Goal: Information Seeking & Learning: Learn about a topic

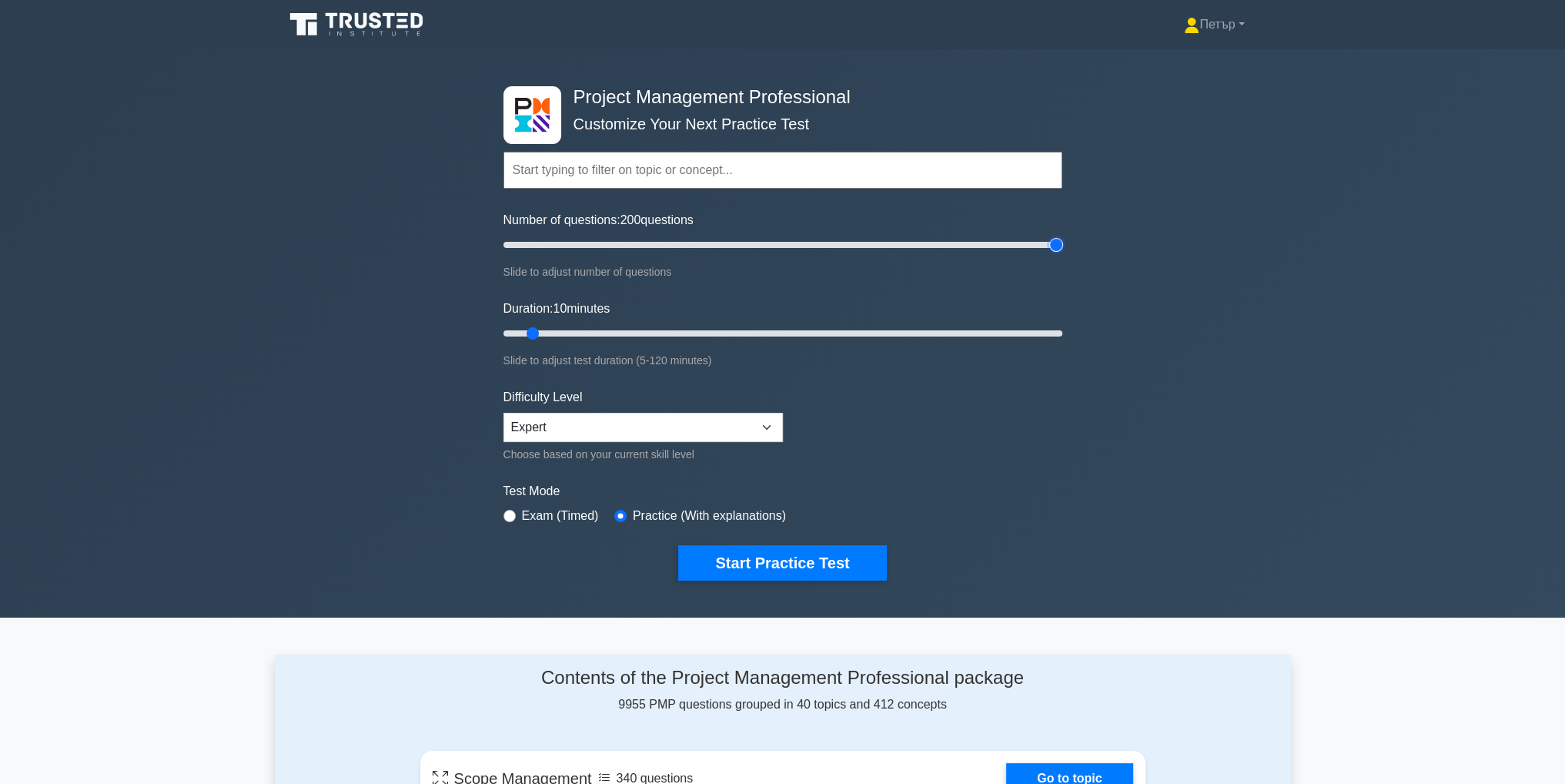
type input "200"
click at [1054, 246] on input "Number of questions: 200 questions" at bounding box center [783, 245] width 559 height 18
type input "120"
click at [1061, 332] on input "Duration: 120 minutes" at bounding box center [783, 333] width 559 height 18
click at [747, 557] on button "Start Practice Test" at bounding box center [782, 562] width 208 height 35
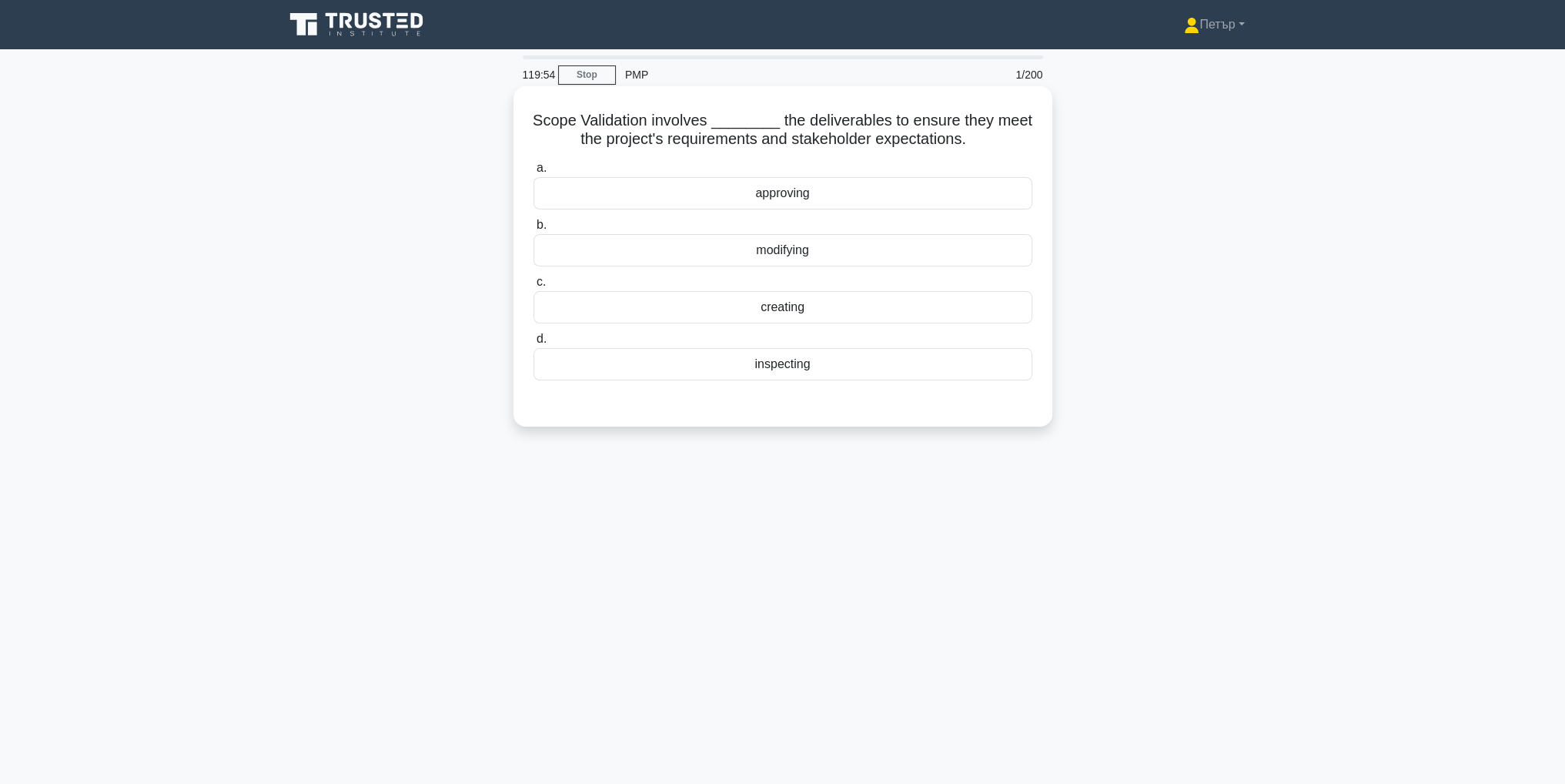
click at [867, 366] on div "inspecting" at bounding box center [783, 363] width 499 height 33
click at [534, 344] on input "d. inspecting" at bounding box center [534, 339] width 0 height 10
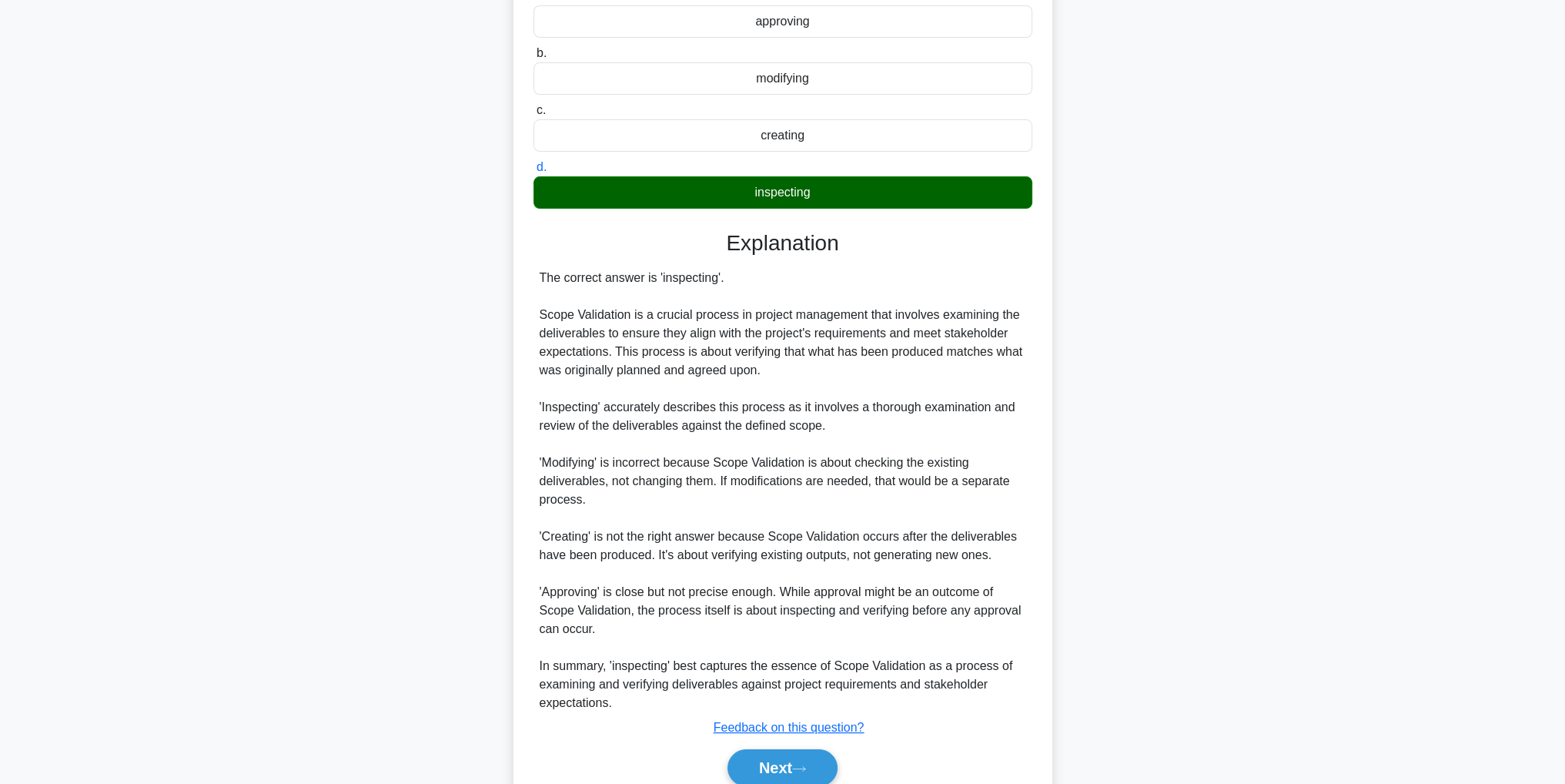
scroll to position [238, 0]
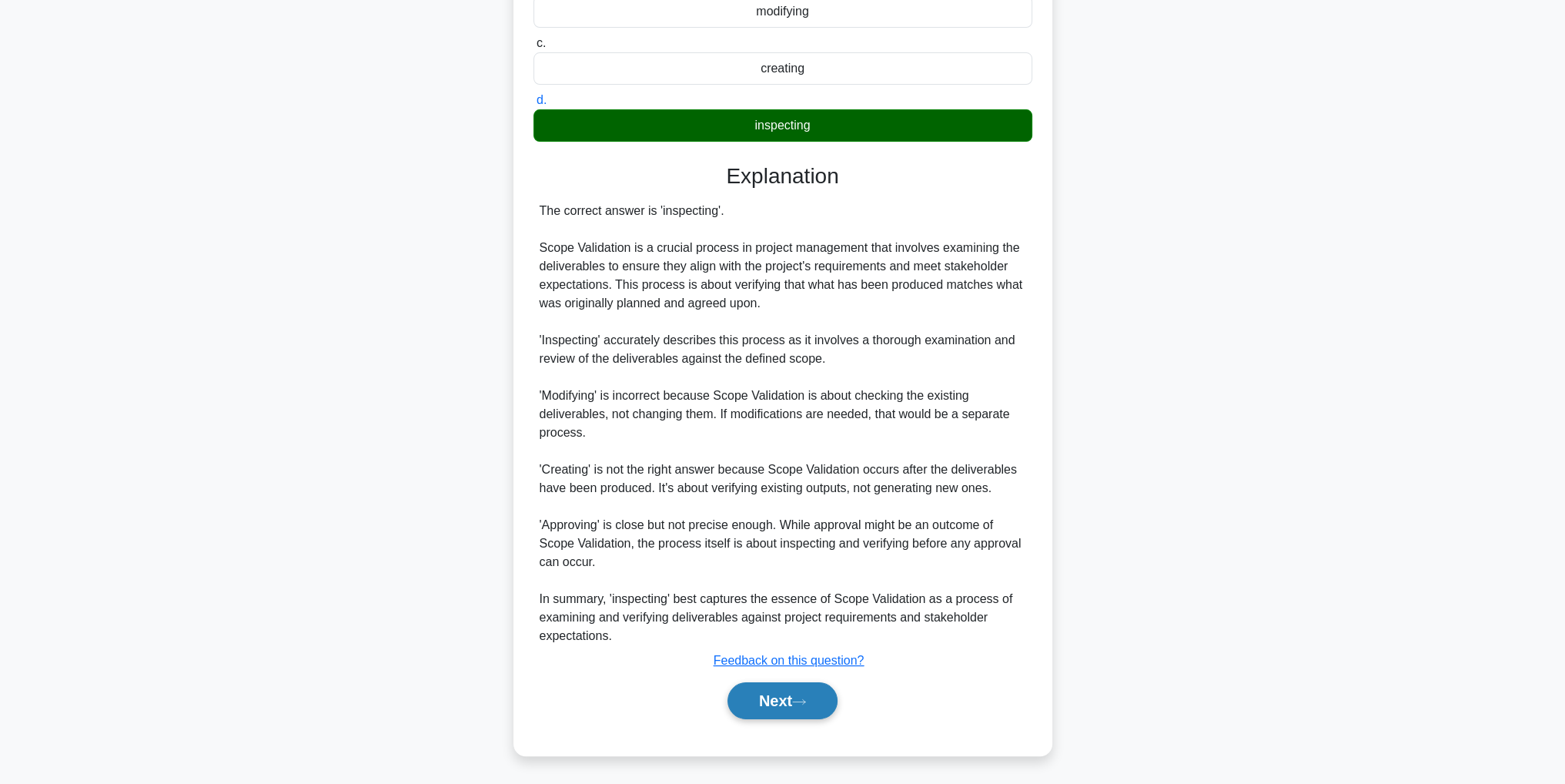
click at [764, 694] on button "Next" at bounding box center [782, 700] width 110 height 37
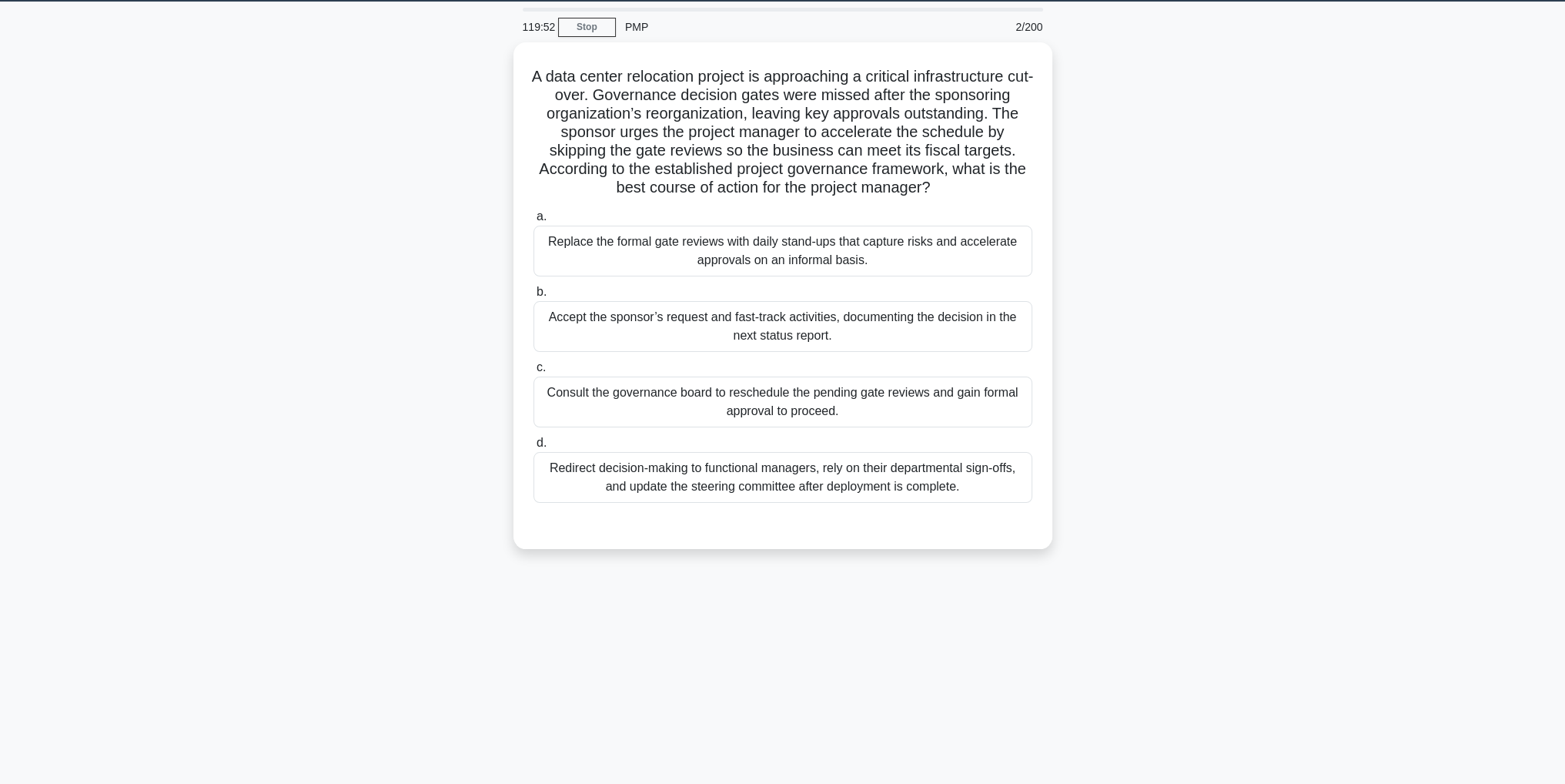
scroll to position [49, 0]
click at [886, 401] on div "Consult the governance board to reschedule the pending gate reviews and gain fo…" at bounding box center [783, 398] width 499 height 51
click at [534, 368] on input "c. Consult the governance board to reschedule the pending gate reviews and gain…" at bounding box center [534, 363] width 0 height 10
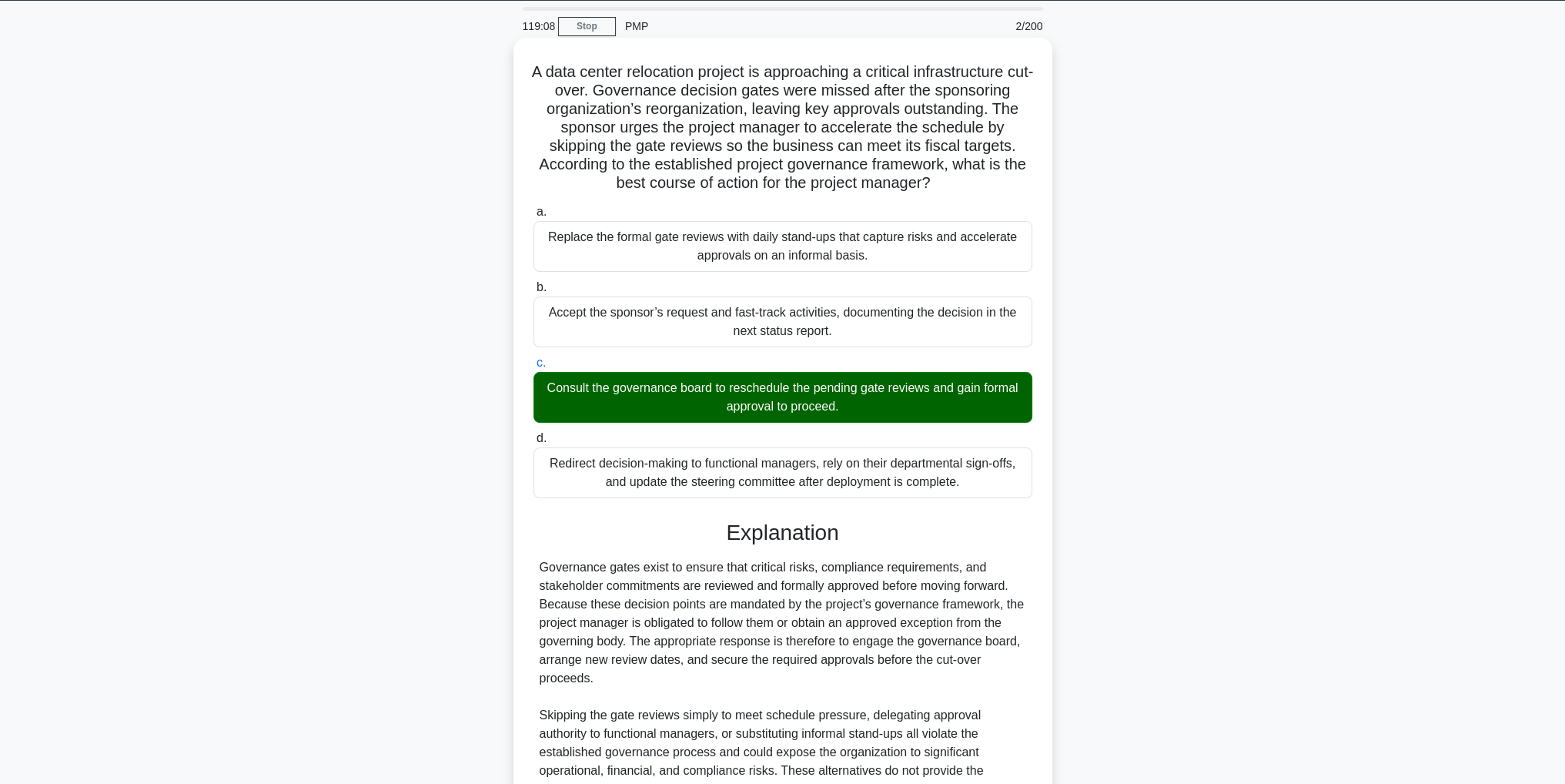
scroll to position [220, 0]
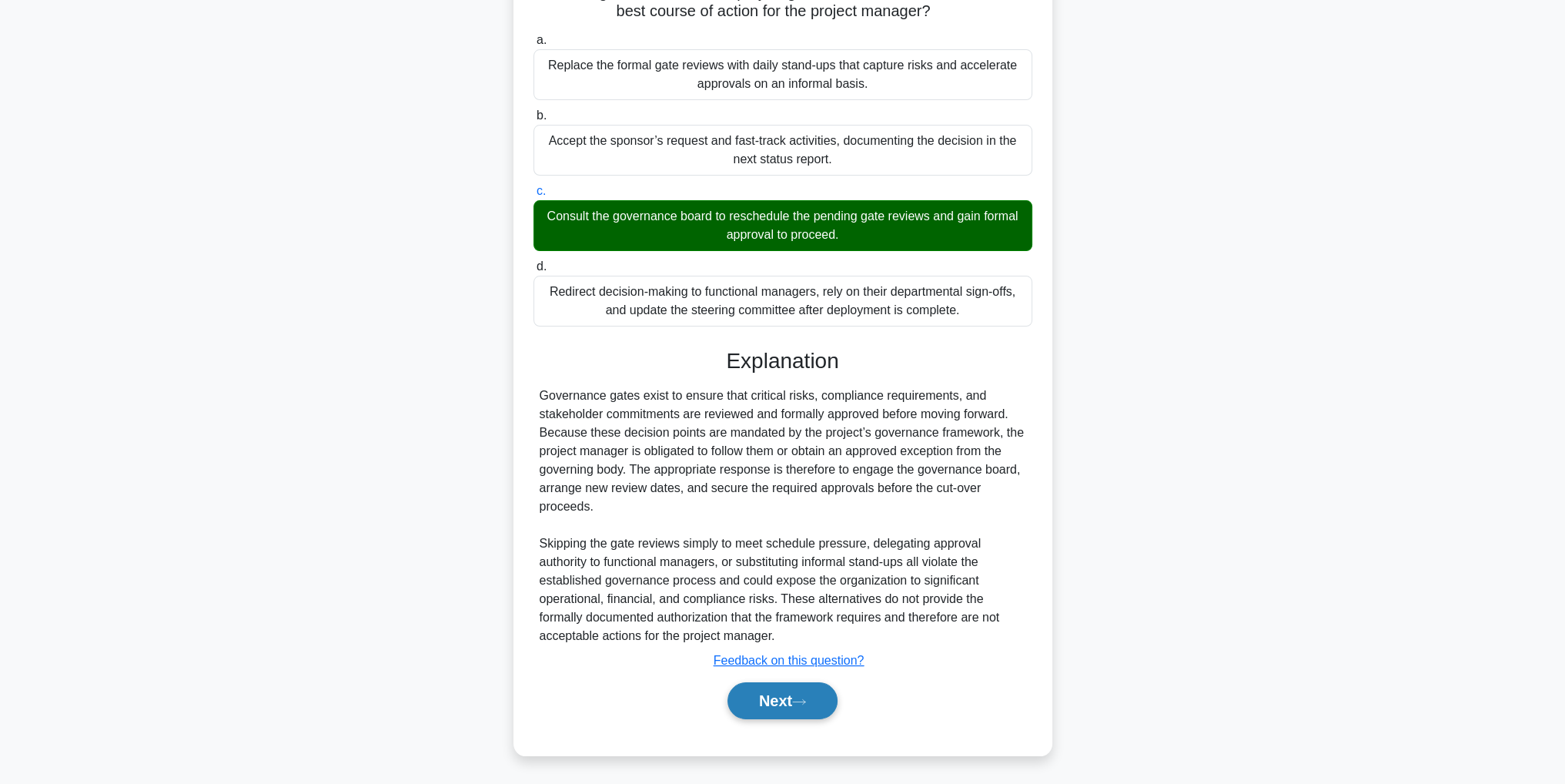
click at [793, 694] on button "Next" at bounding box center [782, 700] width 110 height 37
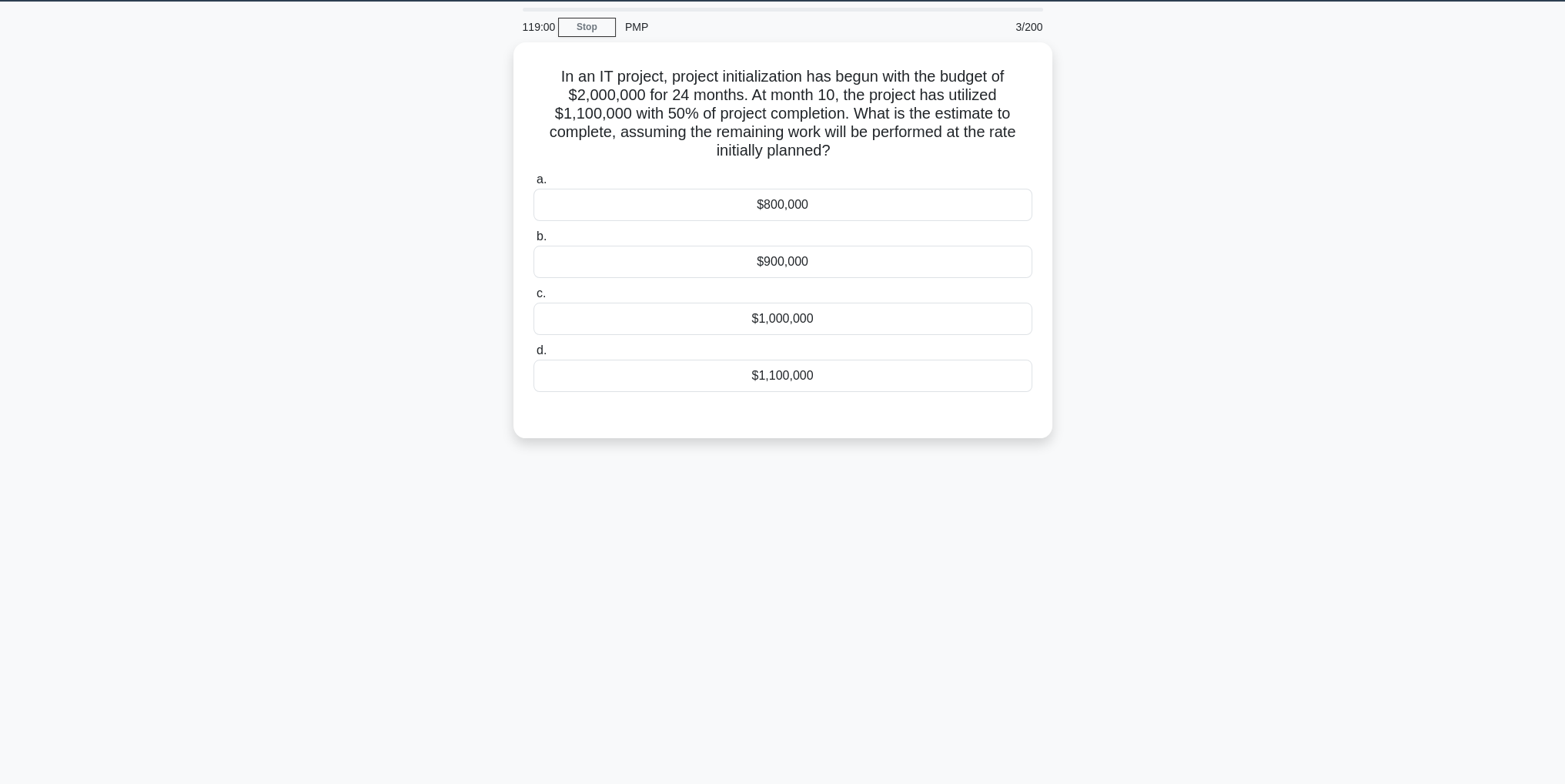
scroll to position [49, 0]
click at [855, 368] on div "$1,100,000" at bounding box center [783, 372] width 499 height 33
click at [534, 352] on input "d. $1,100,000" at bounding box center [534, 347] width 0 height 10
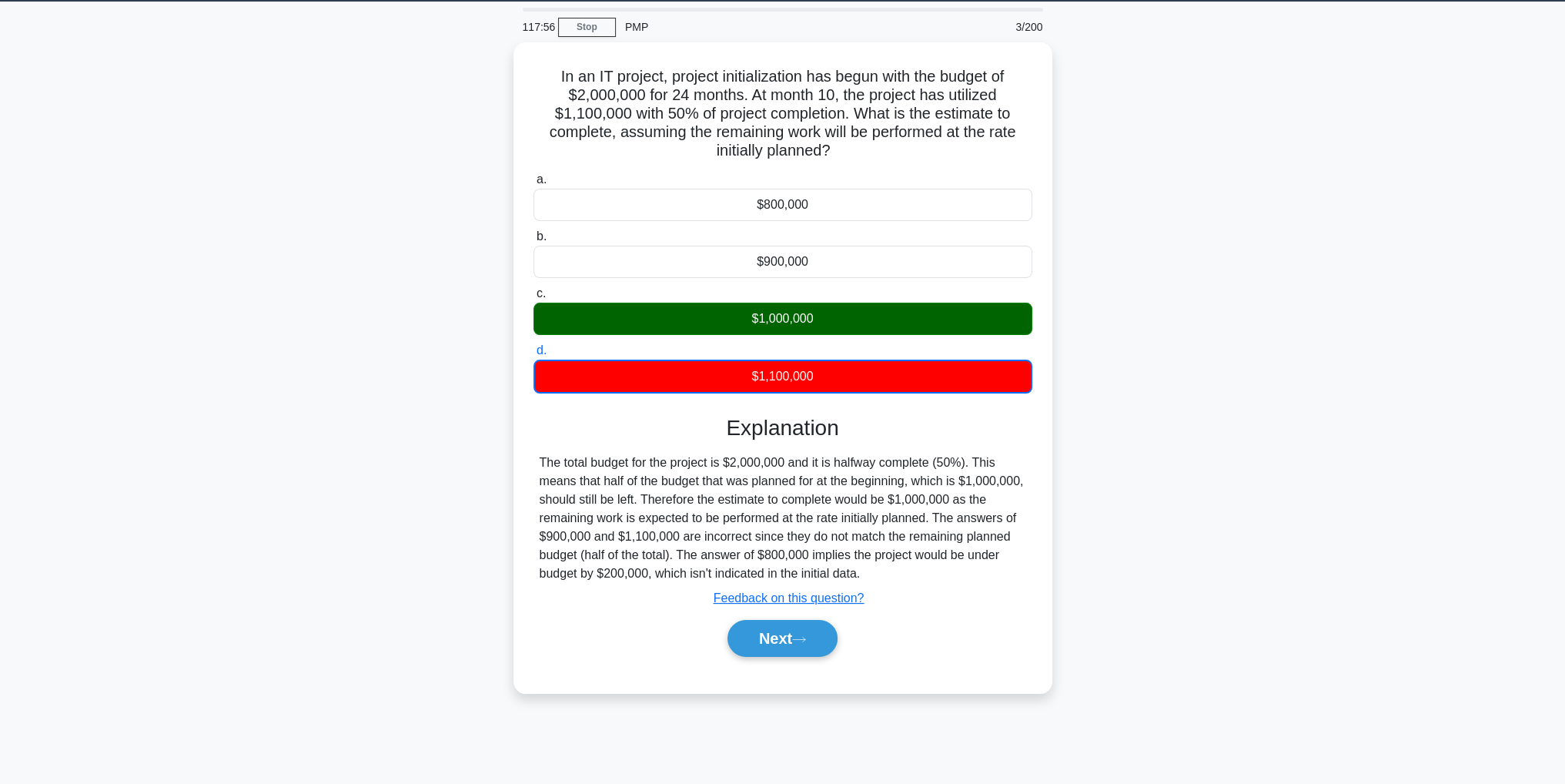
drag, startPoint x: 1419, startPoint y: 283, endPoint x: 1265, endPoint y: 108, distance: 233.1
click at [1265, 108] on div "In an IT project, project initialization has begun with the budget of $2,000,00…" at bounding box center [782, 376] width 1016 height 669
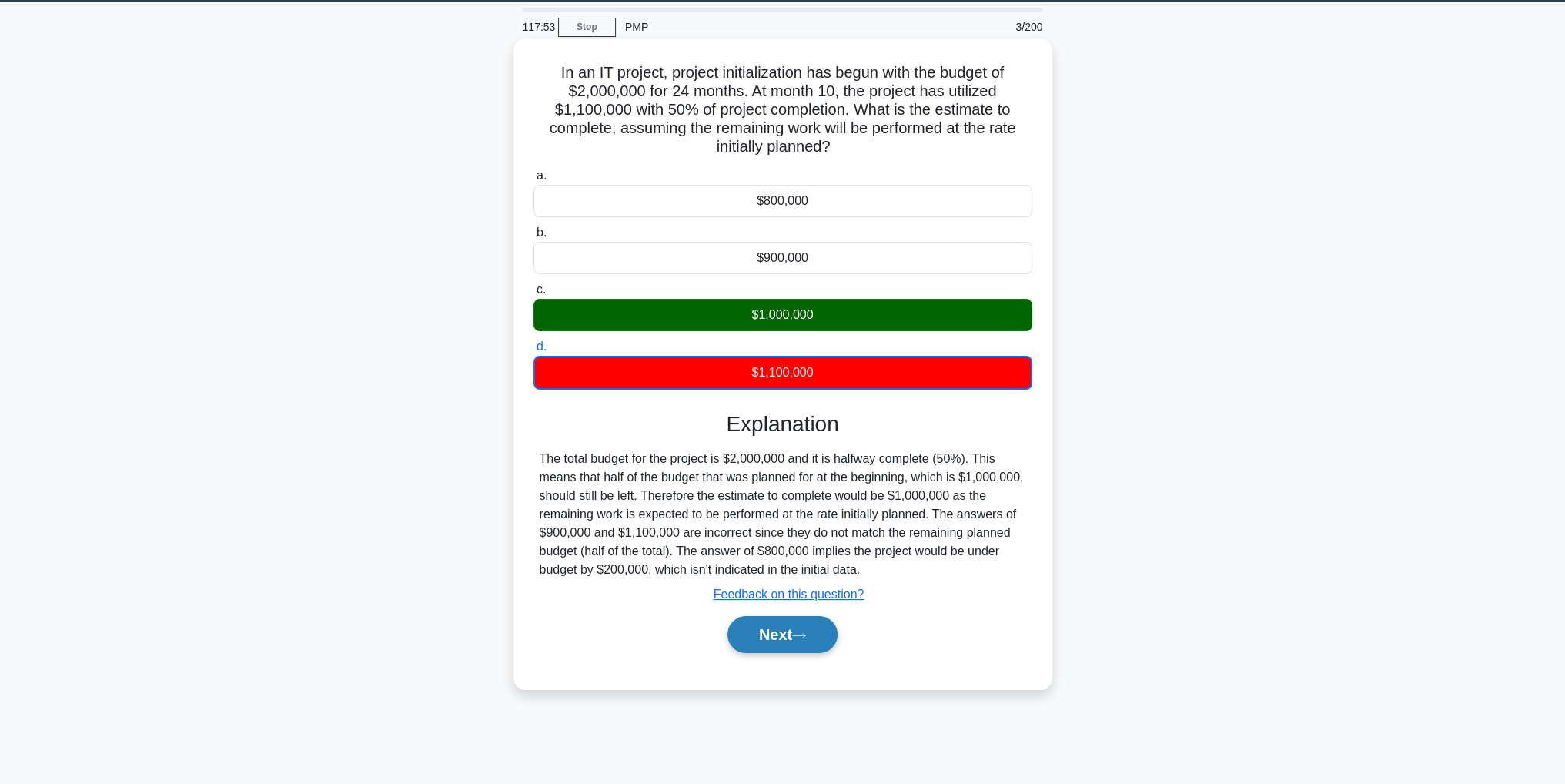
click at [767, 638] on button "Next" at bounding box center [782, 635] width 110 height 37
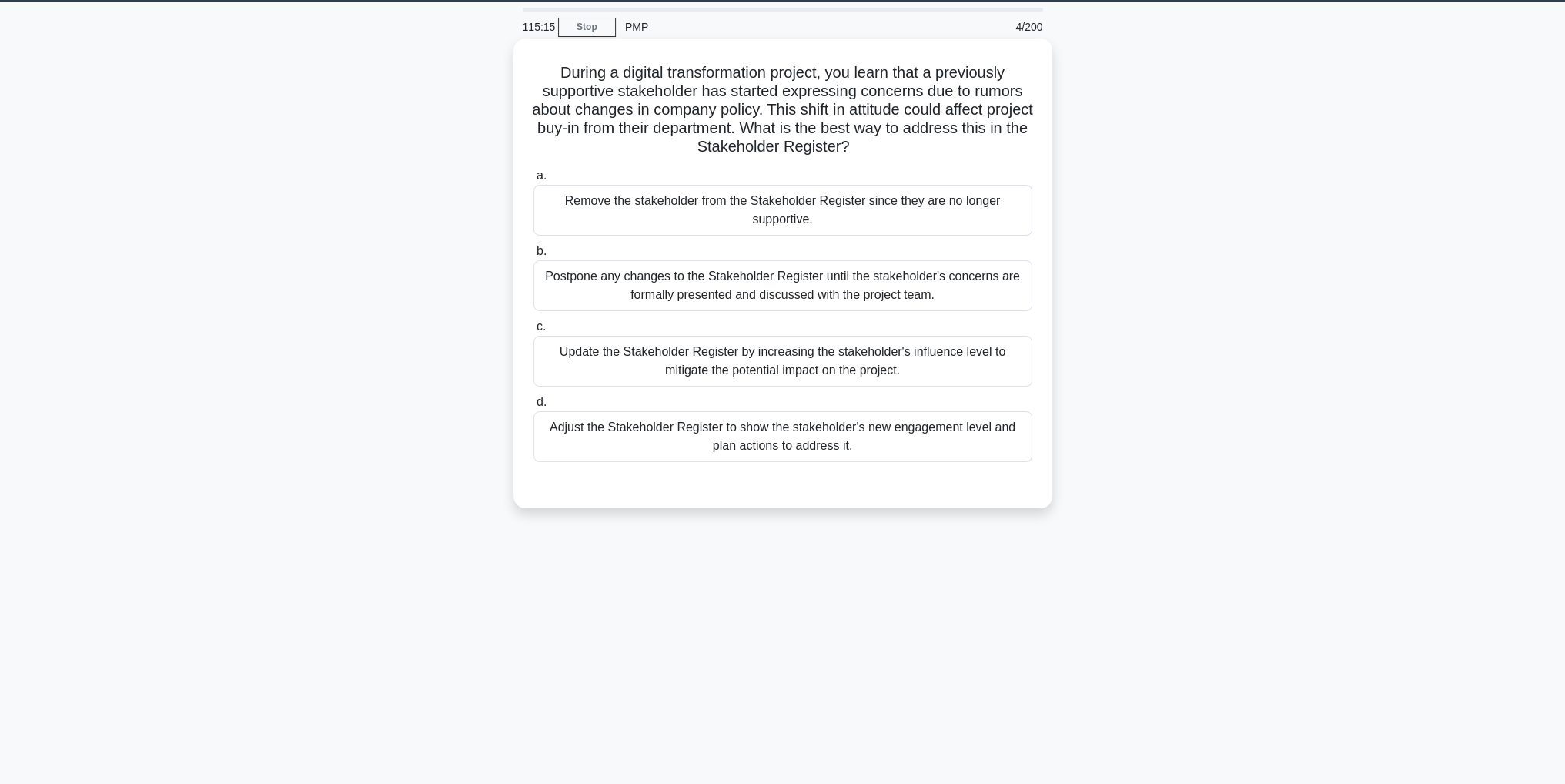
click at [966, 371] on div "Update the Stakeholder Register by increasing the stakeholder's influence level…" at bounding box center [783, 361] width 499 height 51
click at [534, 332] on input "c. Update the Stakeholder Register by increasing the stakeholder's influence le…" at bounding box center [534, 327] width 0 height 10
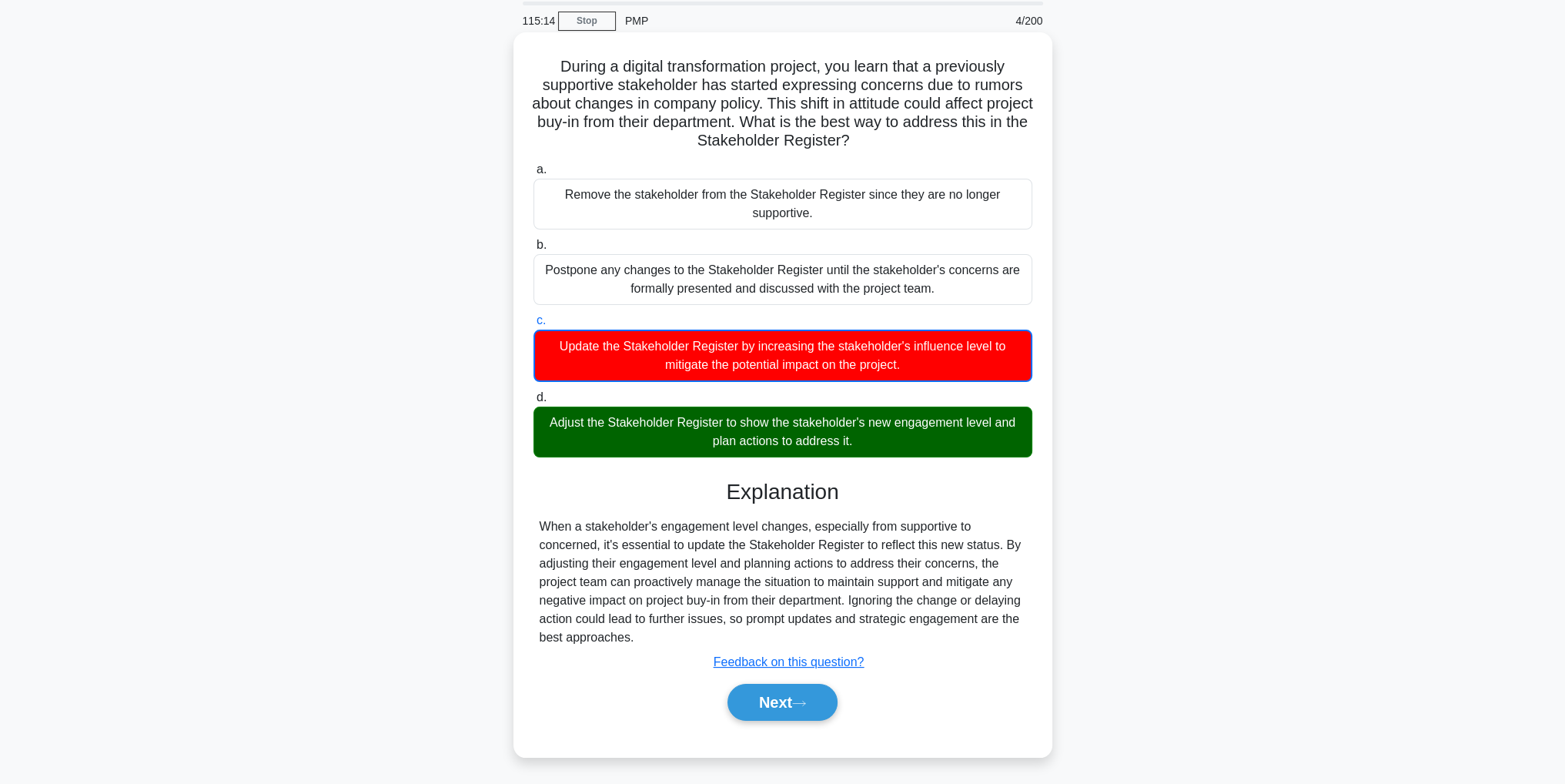
scroll to position [55, 0]
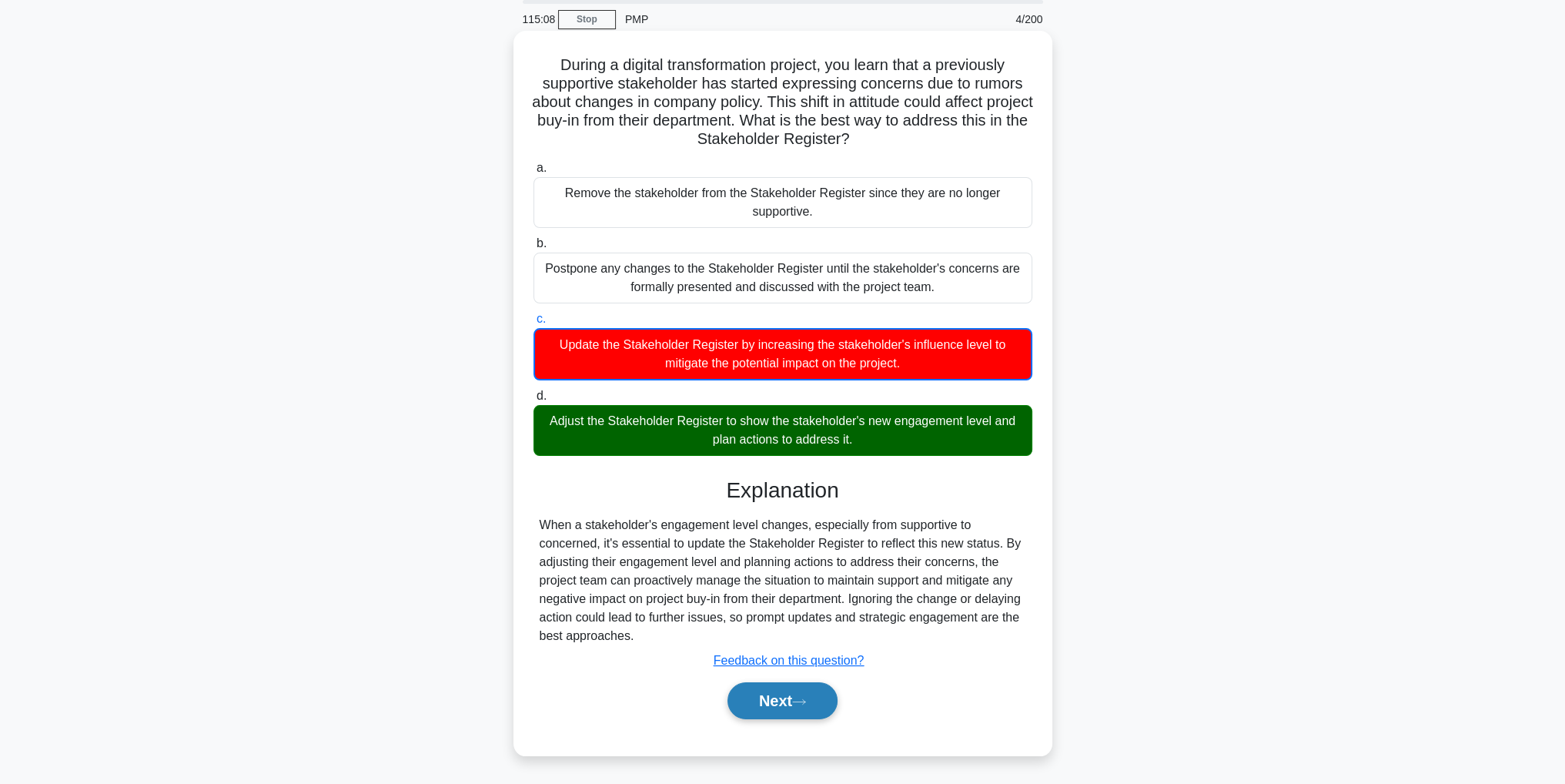
click at [825, 691] on button "Next" at bounding box center [782, 700] width 110 height 37
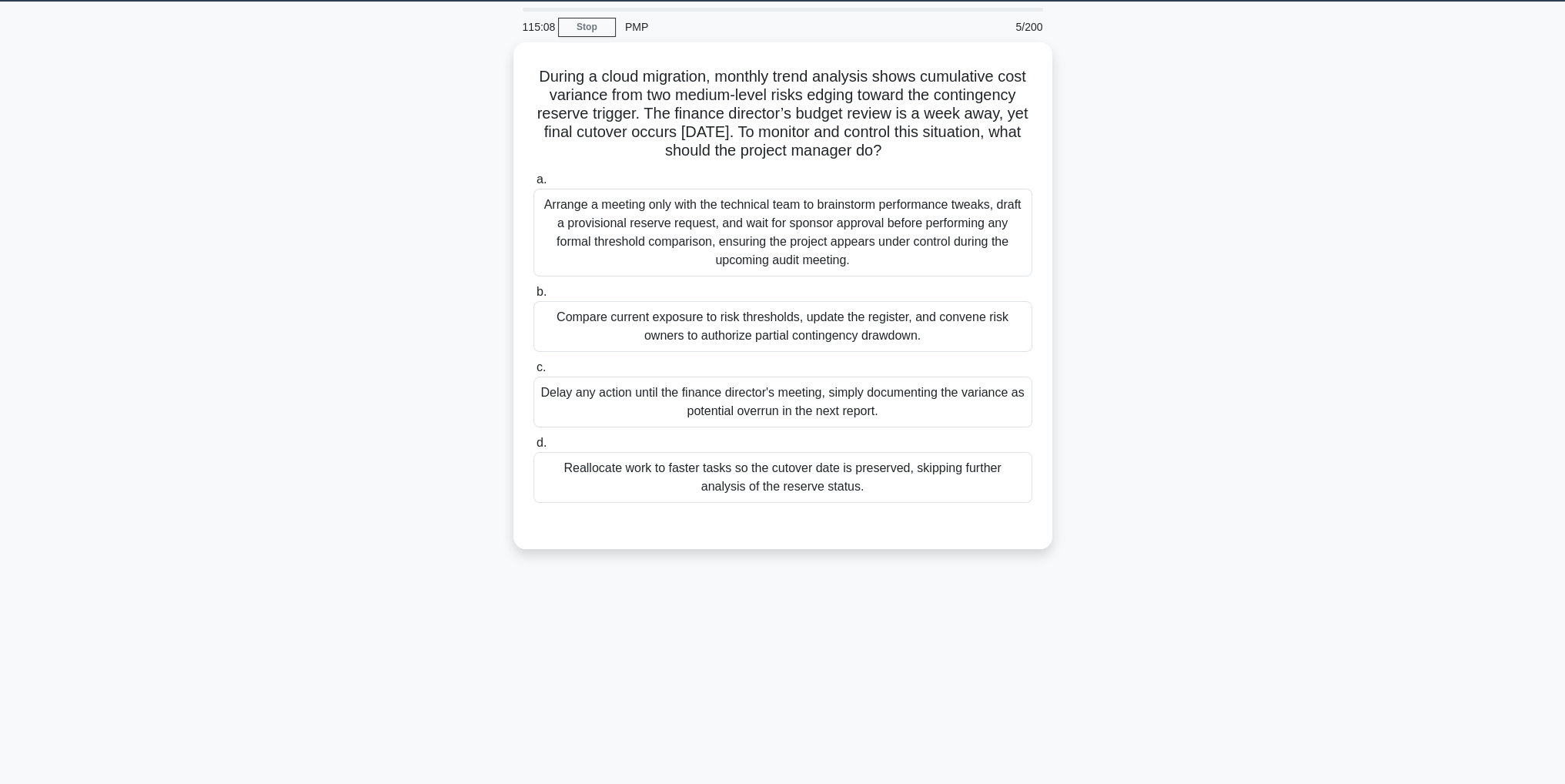
scroll to position [49, 0]
click at [936, 326] on div "Compare current exposure to risk thresholds, update the register, and convene r…" at bounding box center [783, 322] width 499 height 51
click at [534, 293] on input "b. Compare current exposure to risk thresholds, update the register, and conven…" at bounding box center [534, 288] width 0 height 10
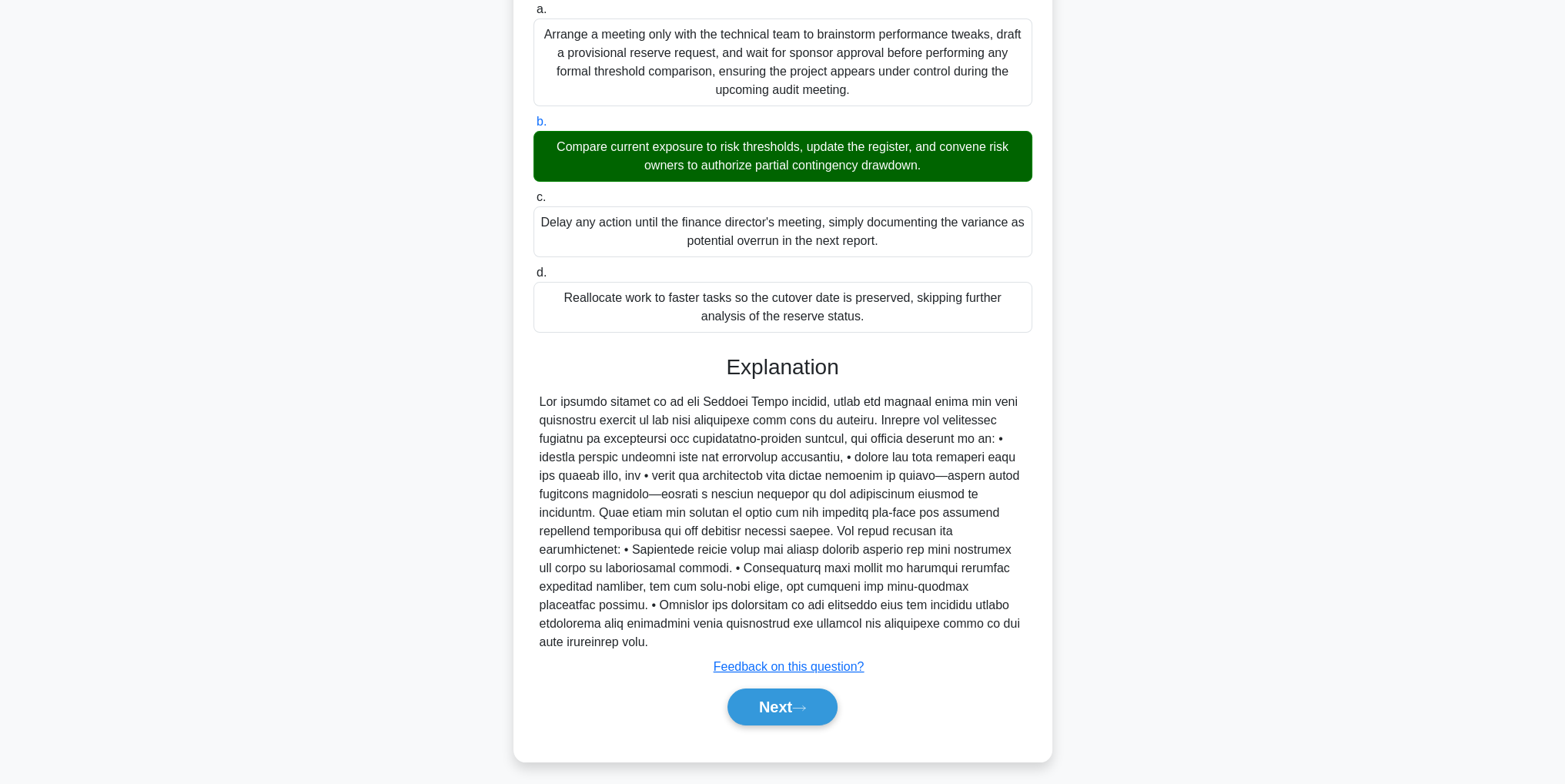
scroll to position [220, 0]
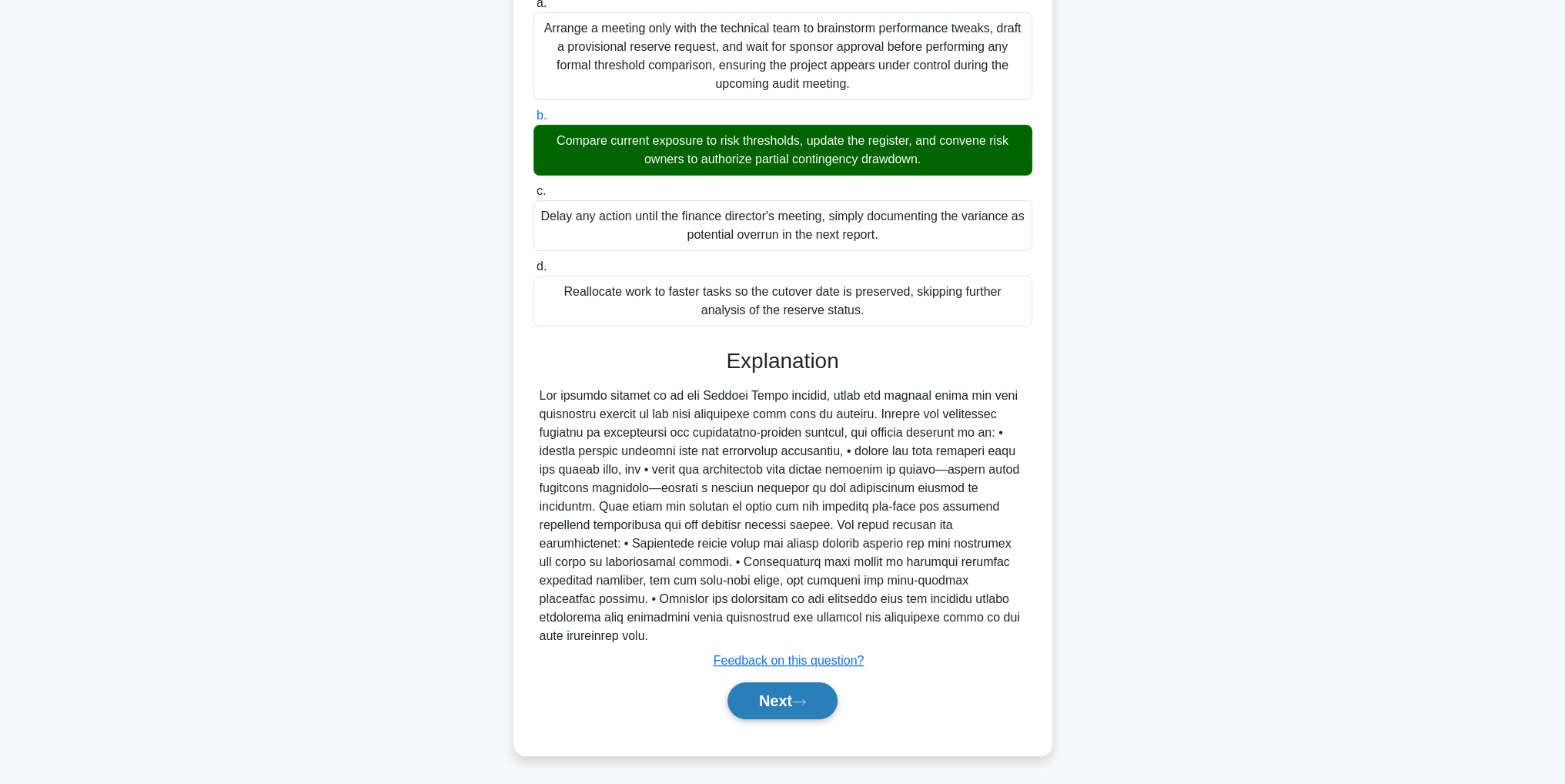
click at [786, 686] on button "Next" at bounding box center [782, 700] width 110 height 37
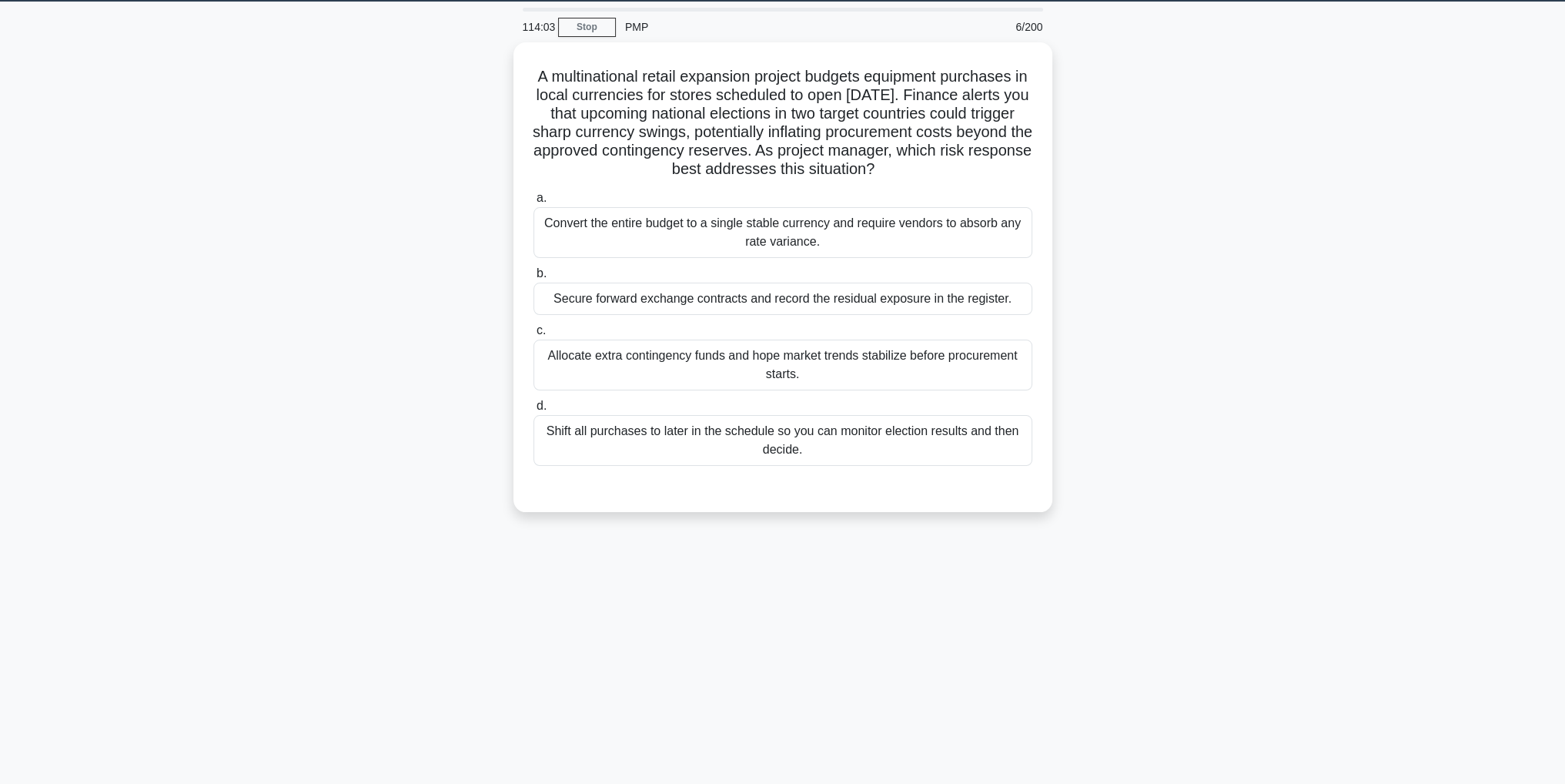
scroll to position [49, 0]
click at [854, 302] on div "Secure forward exchange contracts and record the residual exposure in the regis…" at bounding box center [783, 295] width 499 height 33
click at [534, 274] on input "b. Secure forward exchange contracts and record the residual exposure in the re…" at bounding box center [534, 269] width 0 height 10
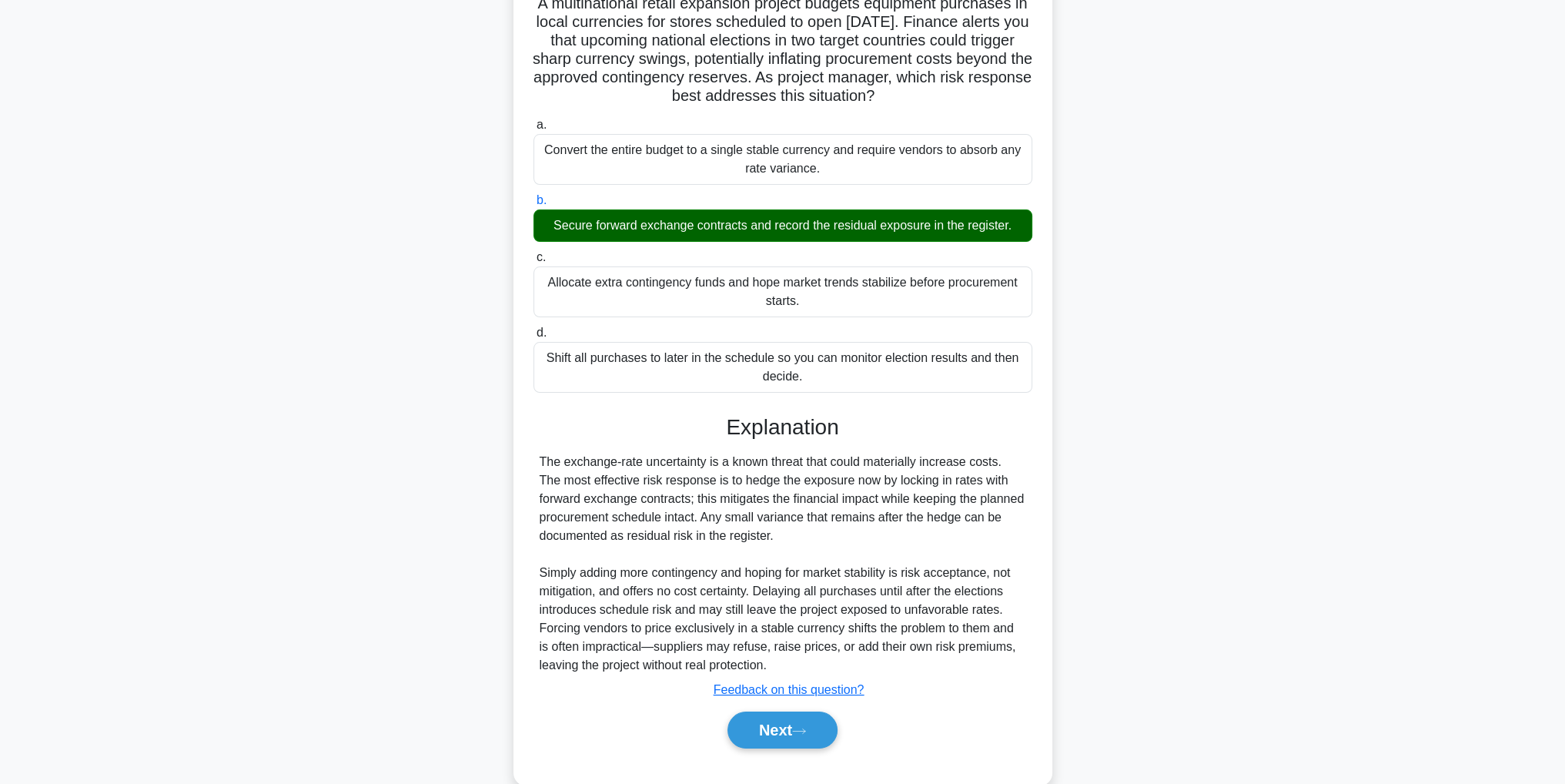
scroll to position [146, 0]
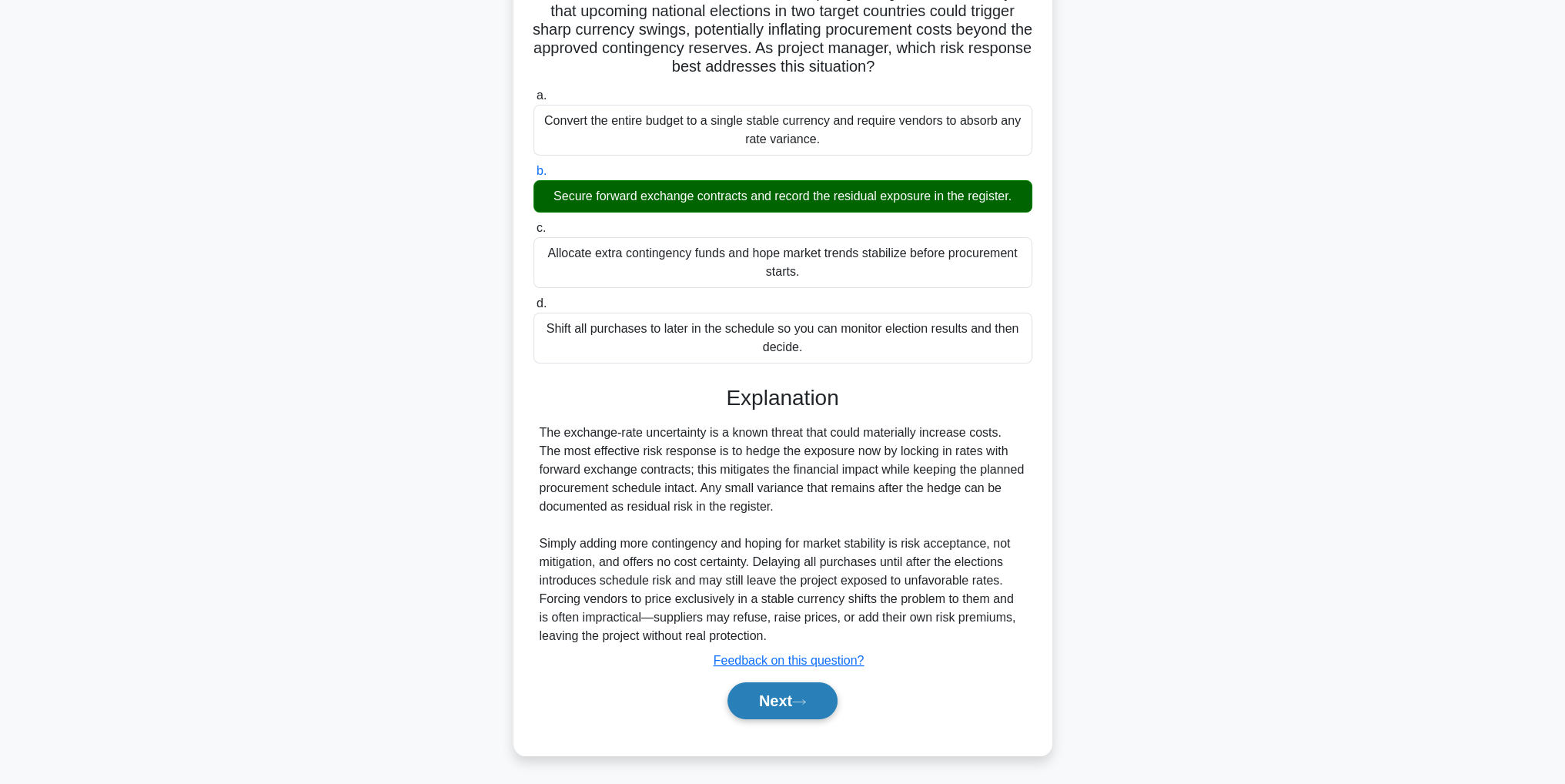
click at [784, 694] on button "Next" at bounding box center [782, 700] width 110 height 37
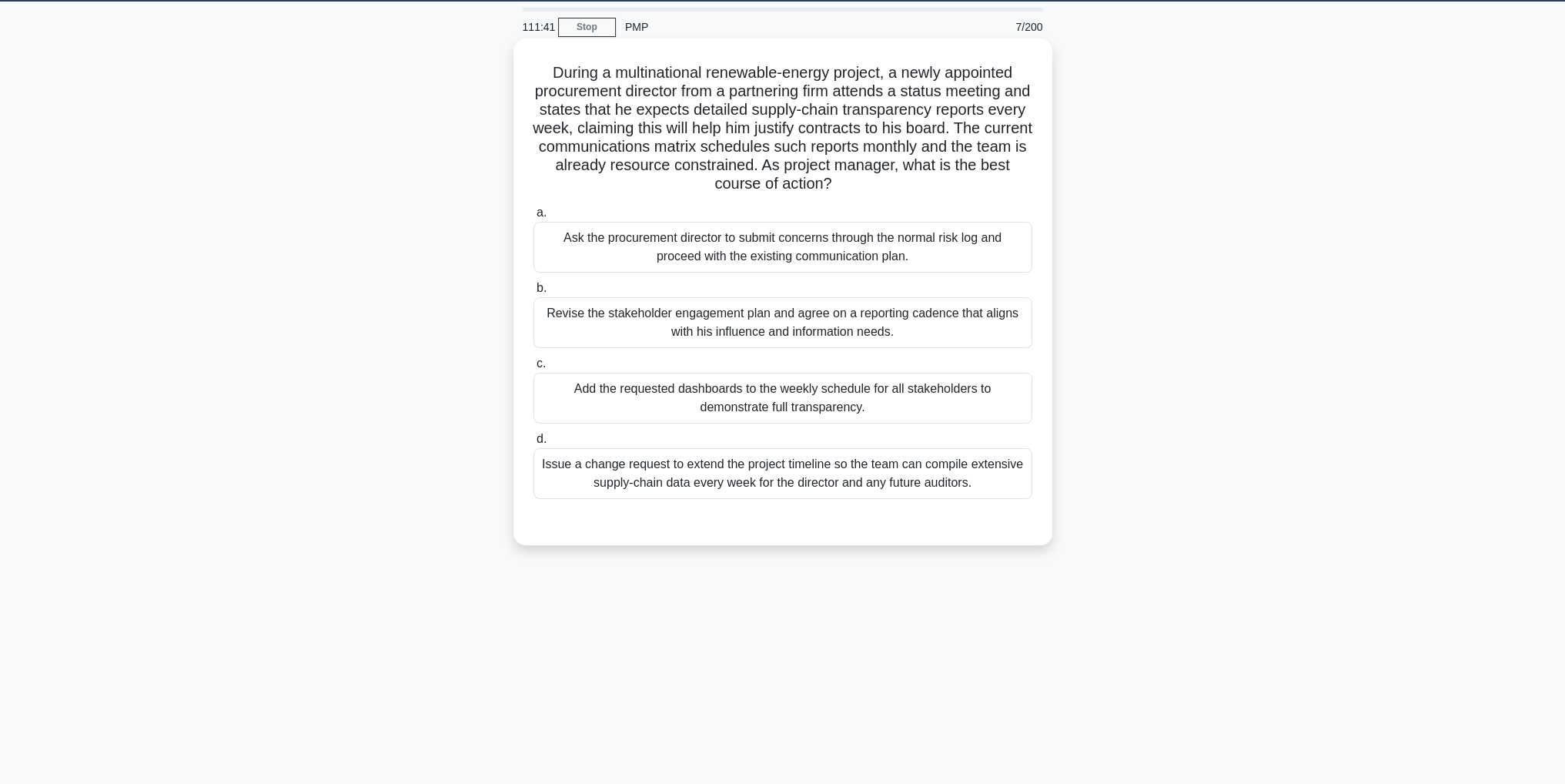
click at [945, 331] on div "Revise the stakeholder engagement plan and agree on a reporting cadence that al…" at bounding box center [783, 322] width 499 height 51
click at [534, 293] on input "b. Revise the stakeholder engagement plan and agree on a reporting cadence that…" at bounding box center [534, 288] width 0 height 10
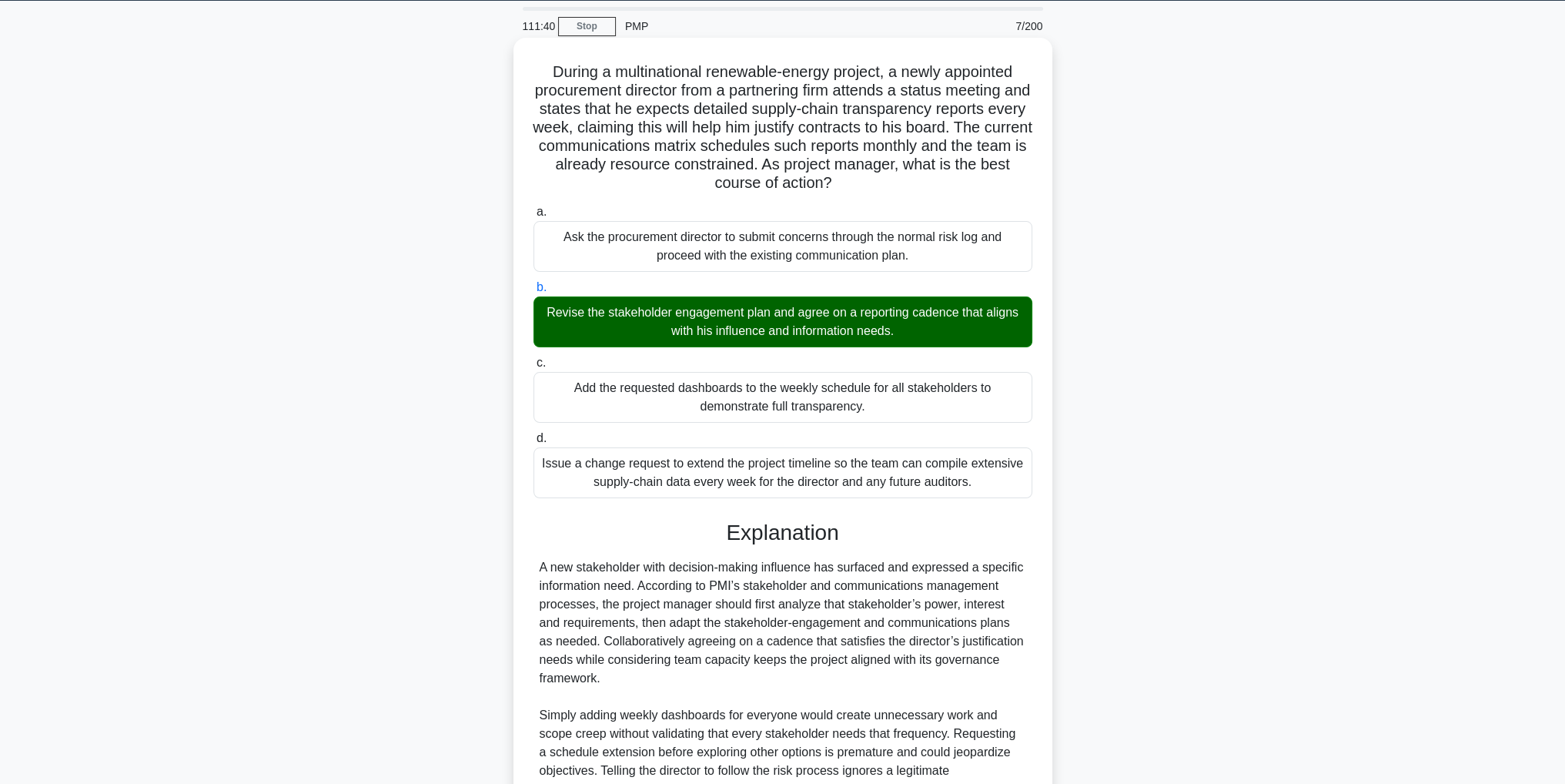
scroll to position [238, 0]
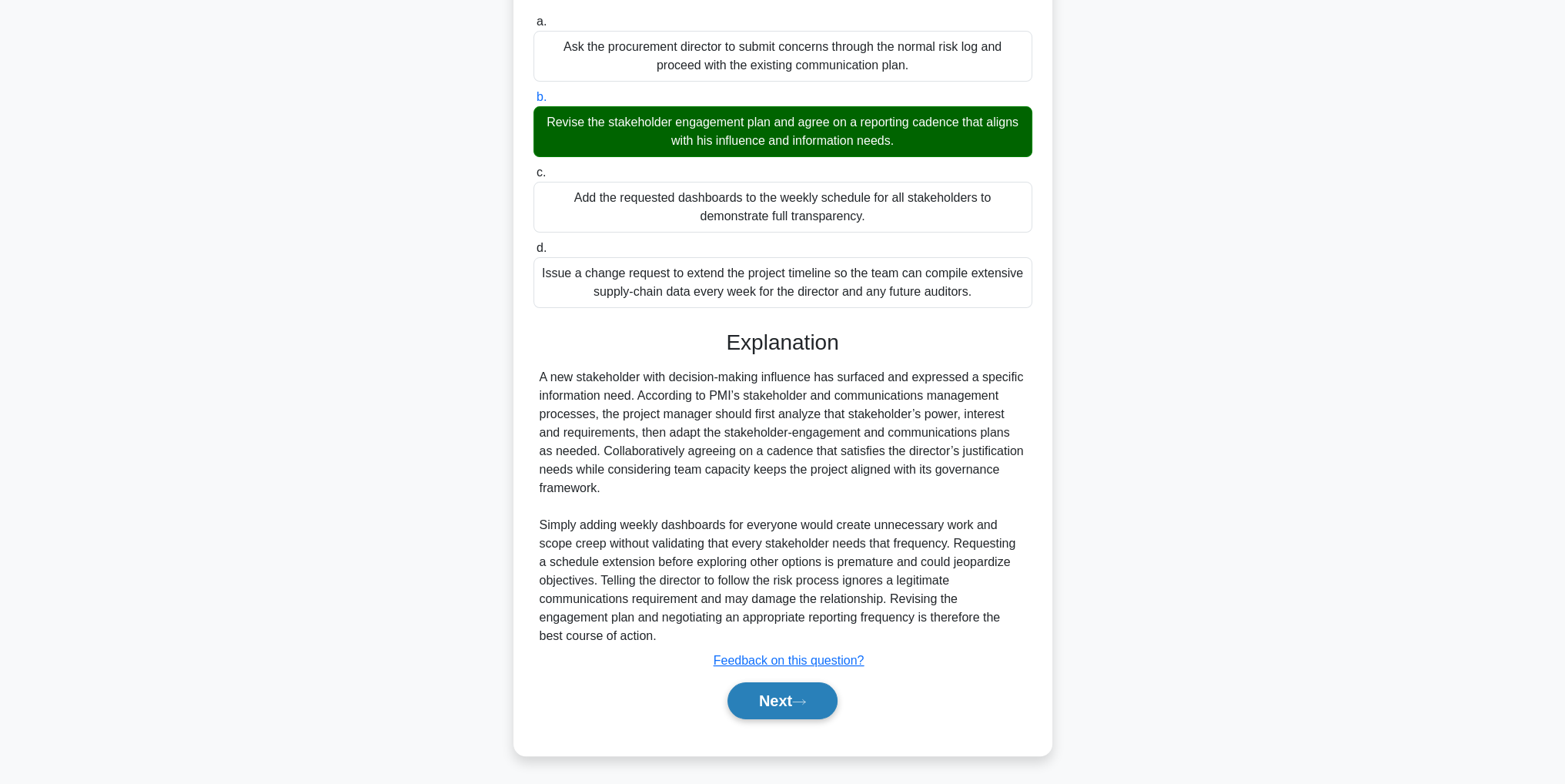
click at [785, 703] on button "Next" at bounding box center [782, 700] width 110 height 37
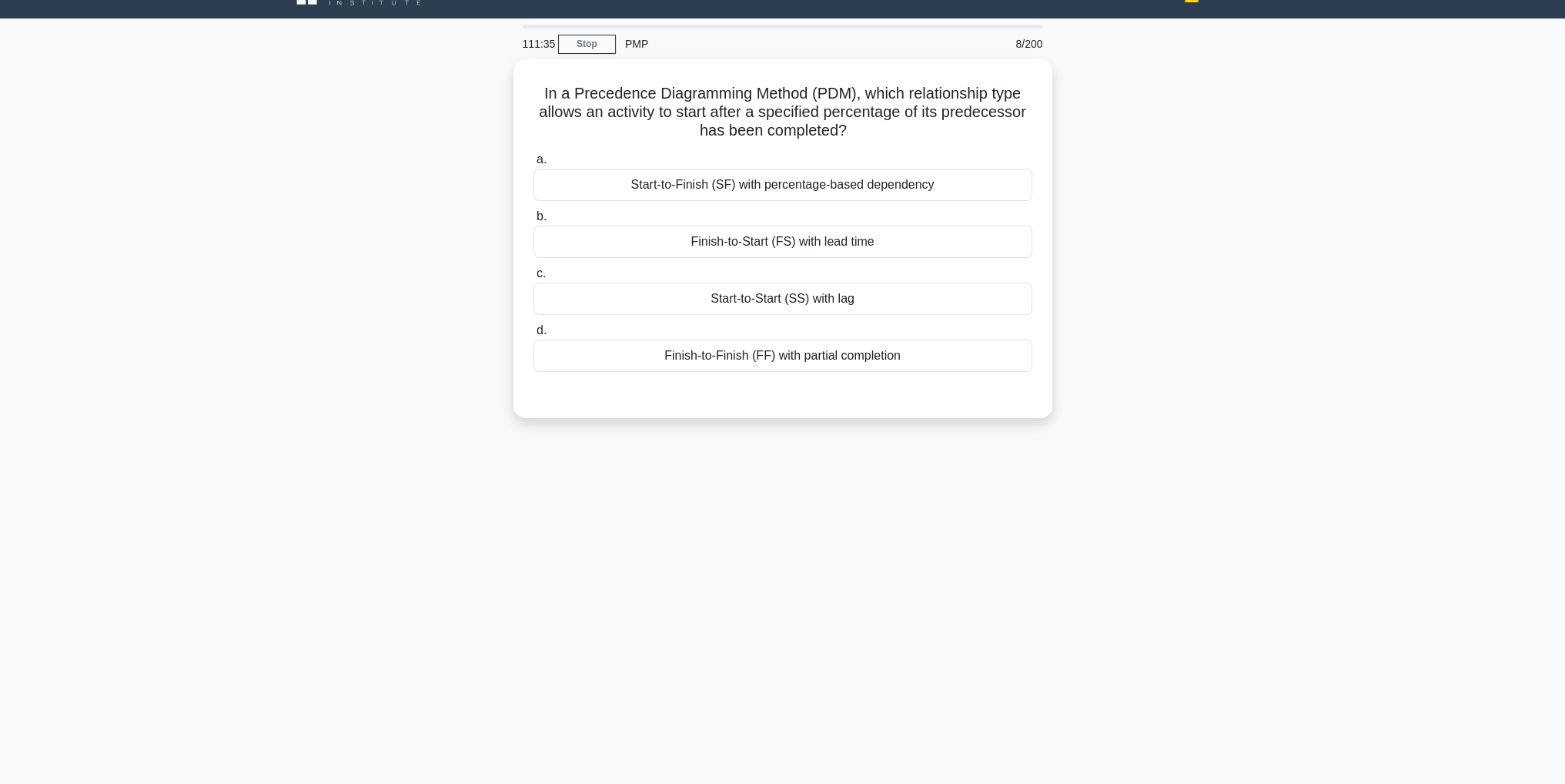
scroll to position [0, 0]
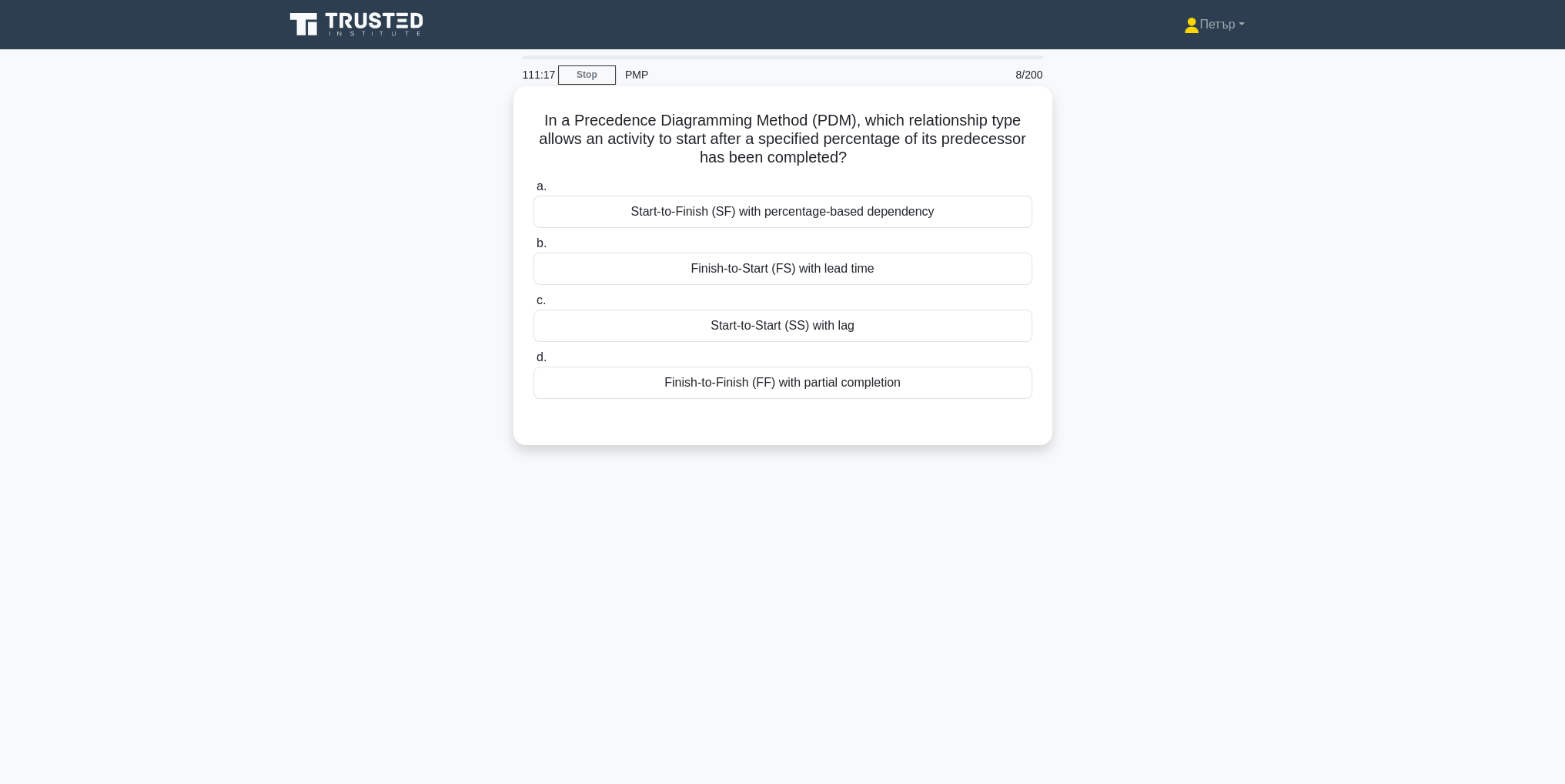
click at [908, 332] on div "Start-to-Start (SS) with lag" at bounding box center [783, 326] width 499 height 33
click at [534, 306] on input "c. Start-to-Start (SS) with lag" at bounding box center [534, 301] width 0 height 10
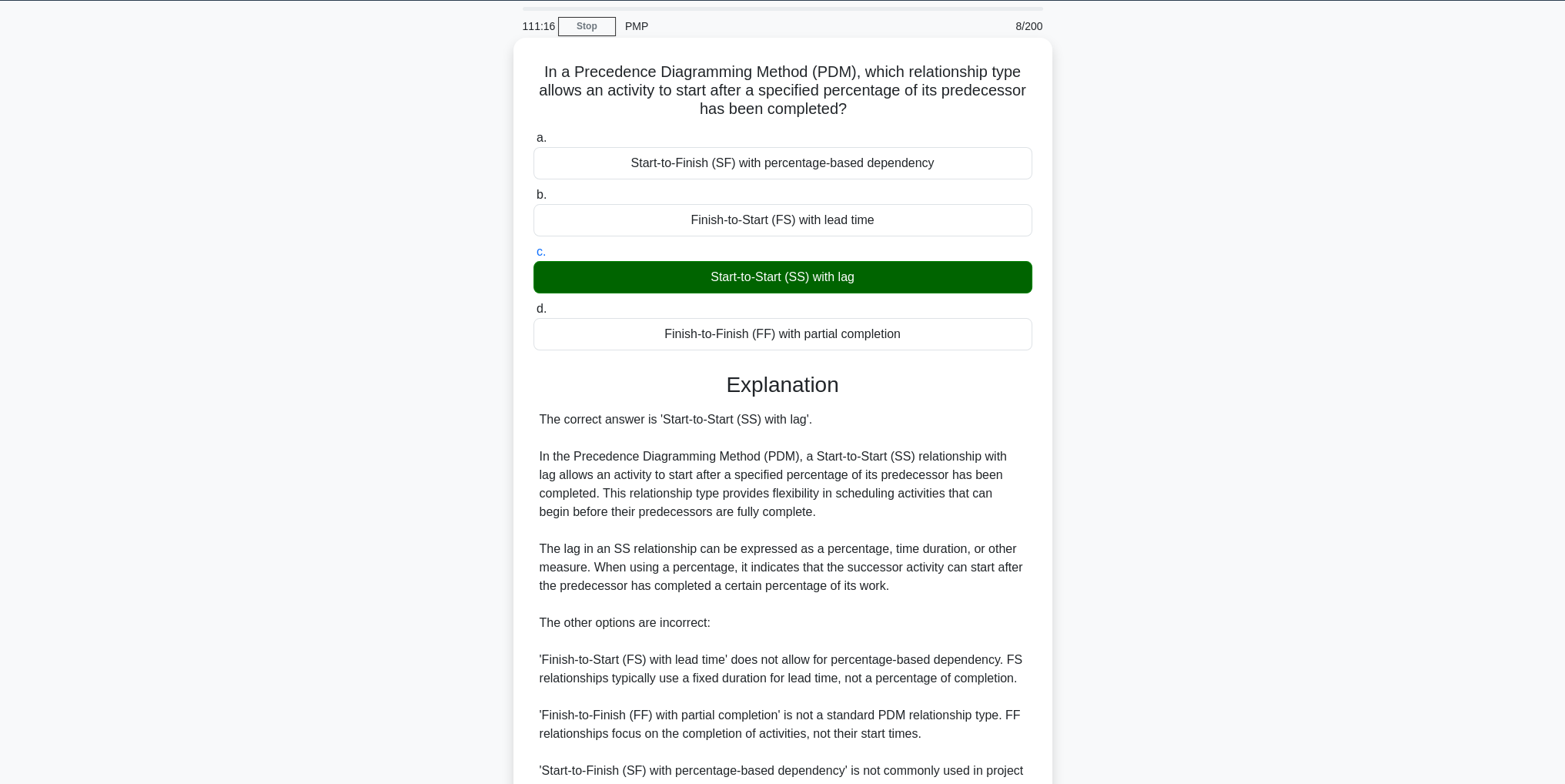
scroll to position [220, 0]
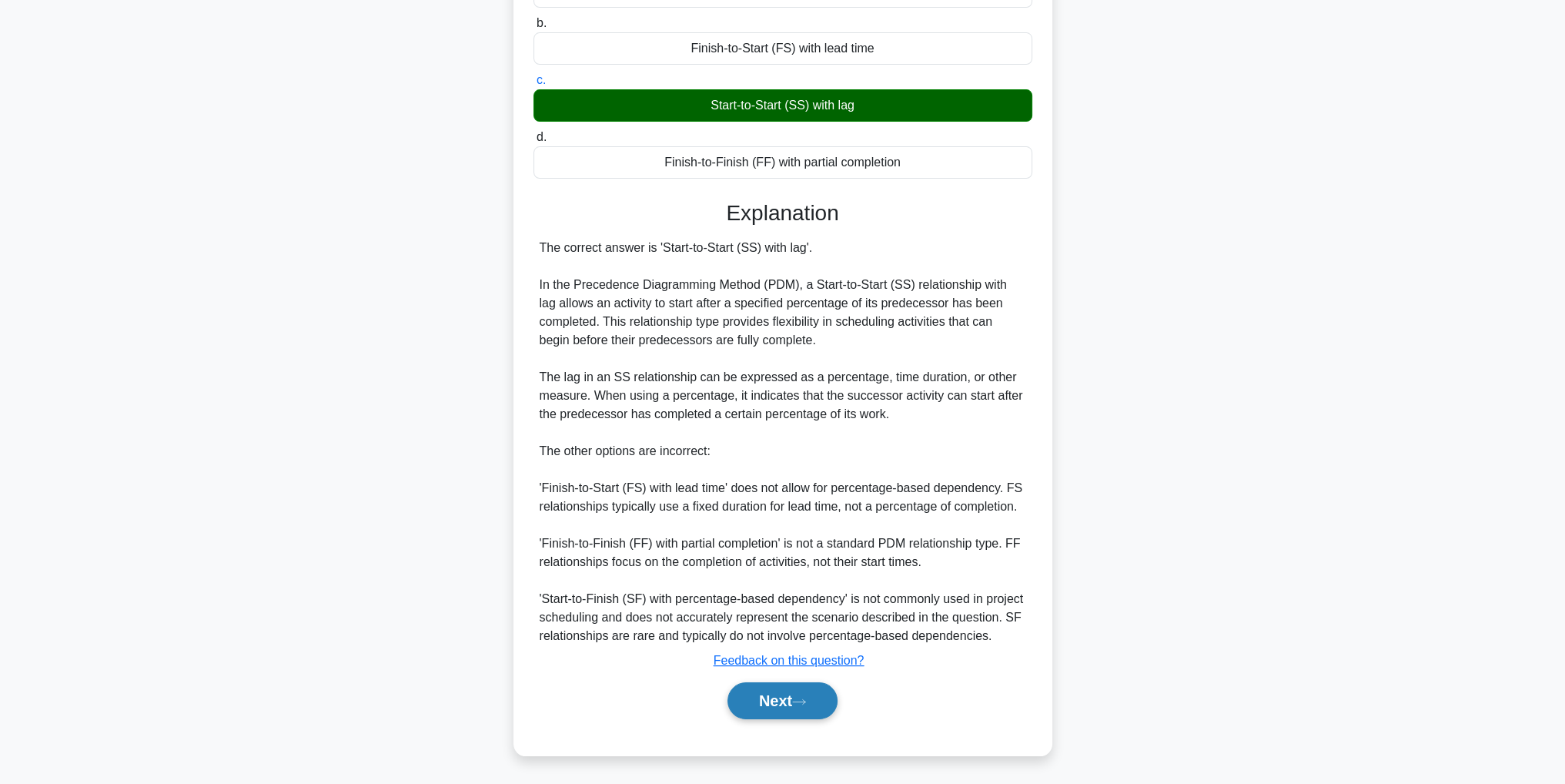
click at [801, 698] on icon at bounding box center [799, 702] width 14 height 8
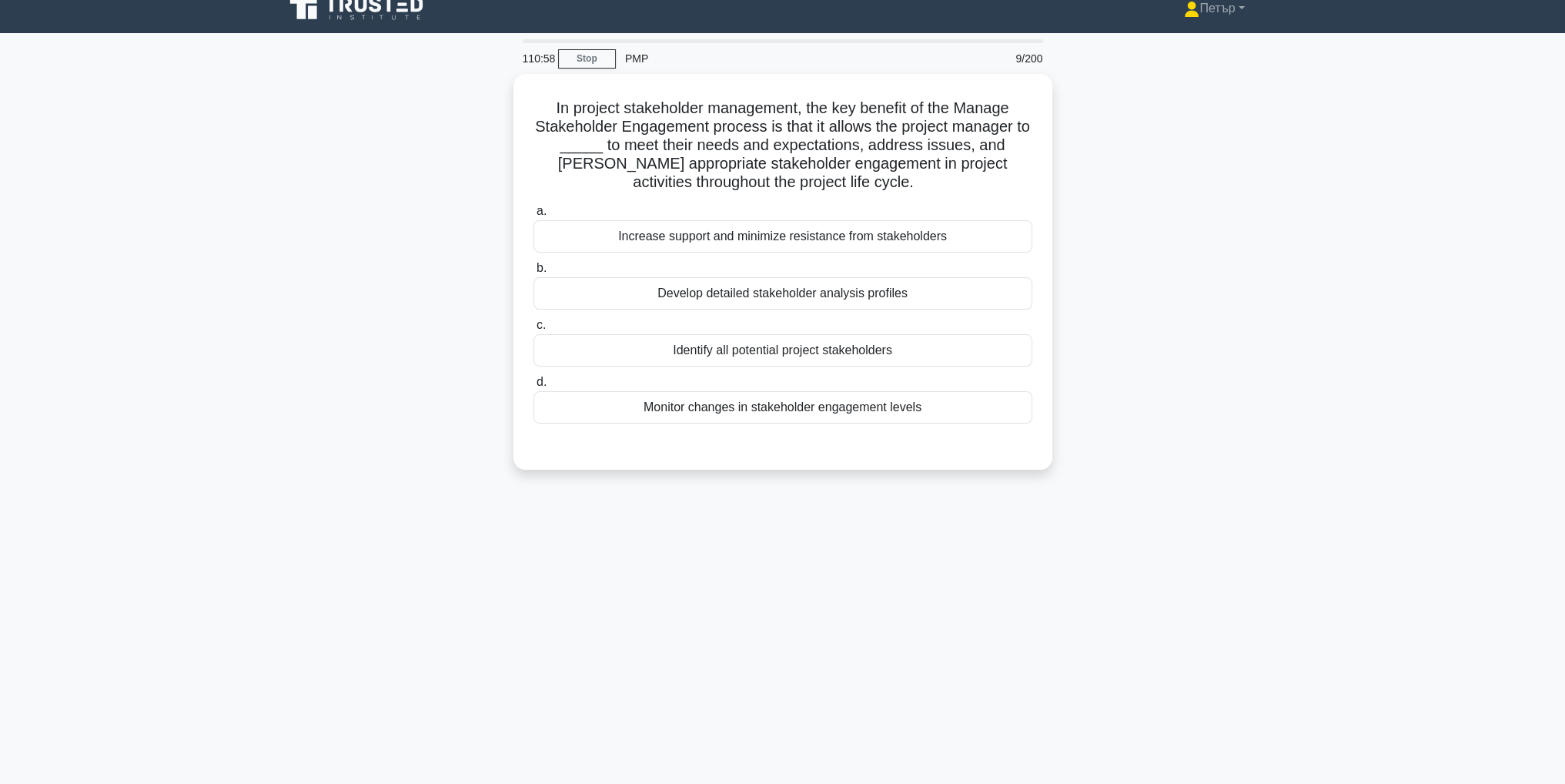
scroll to position [0, 0]
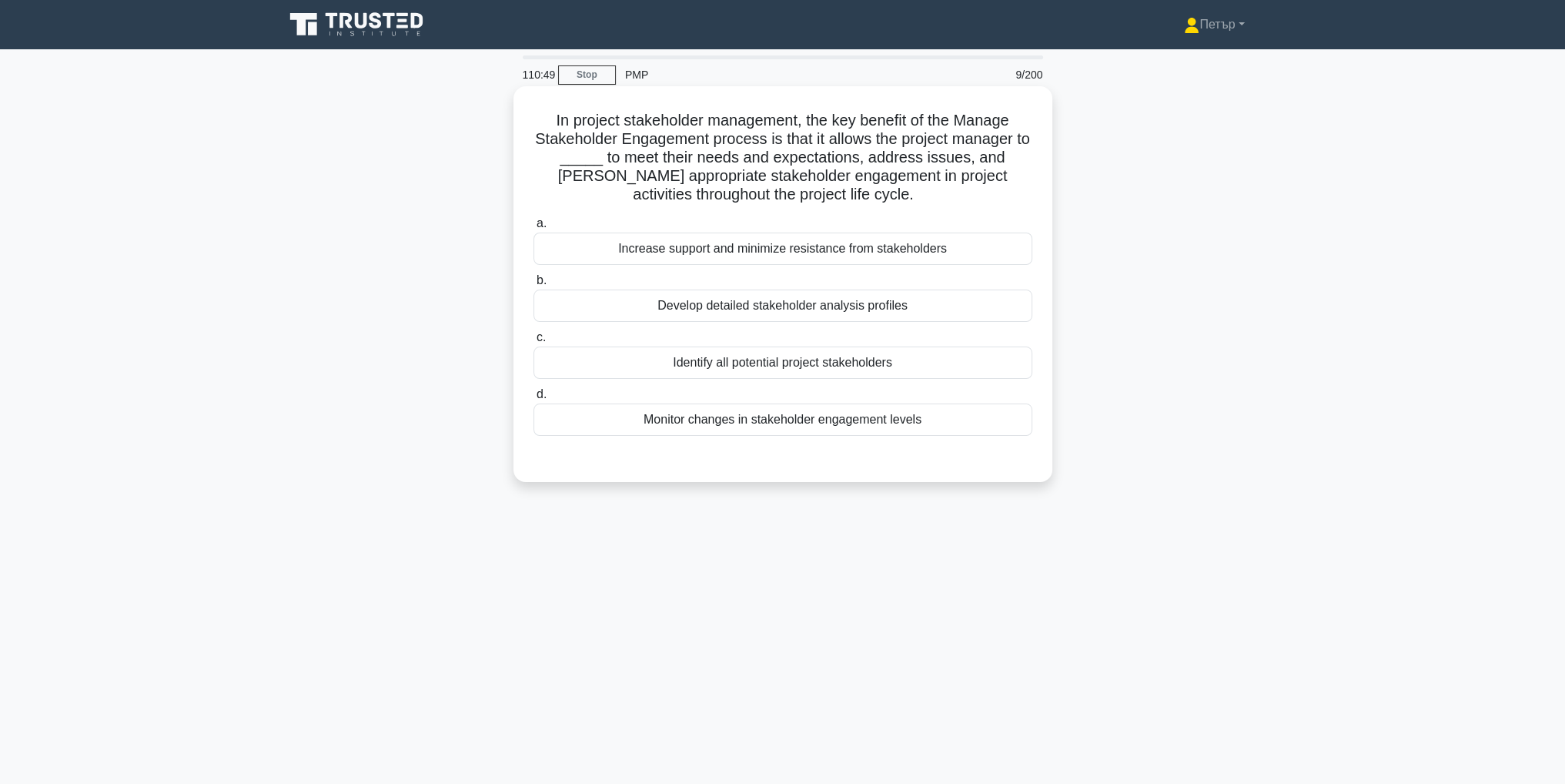
click at [803, 261] on div "Increase support and minimize resistance from stakeholders" at bounding box center [783, 248] width 499 height 33
click at [534, 228] on input "a. Increase support and minimize resistance from stakeholders" at bounding box center [534, 223] width 0 height 10
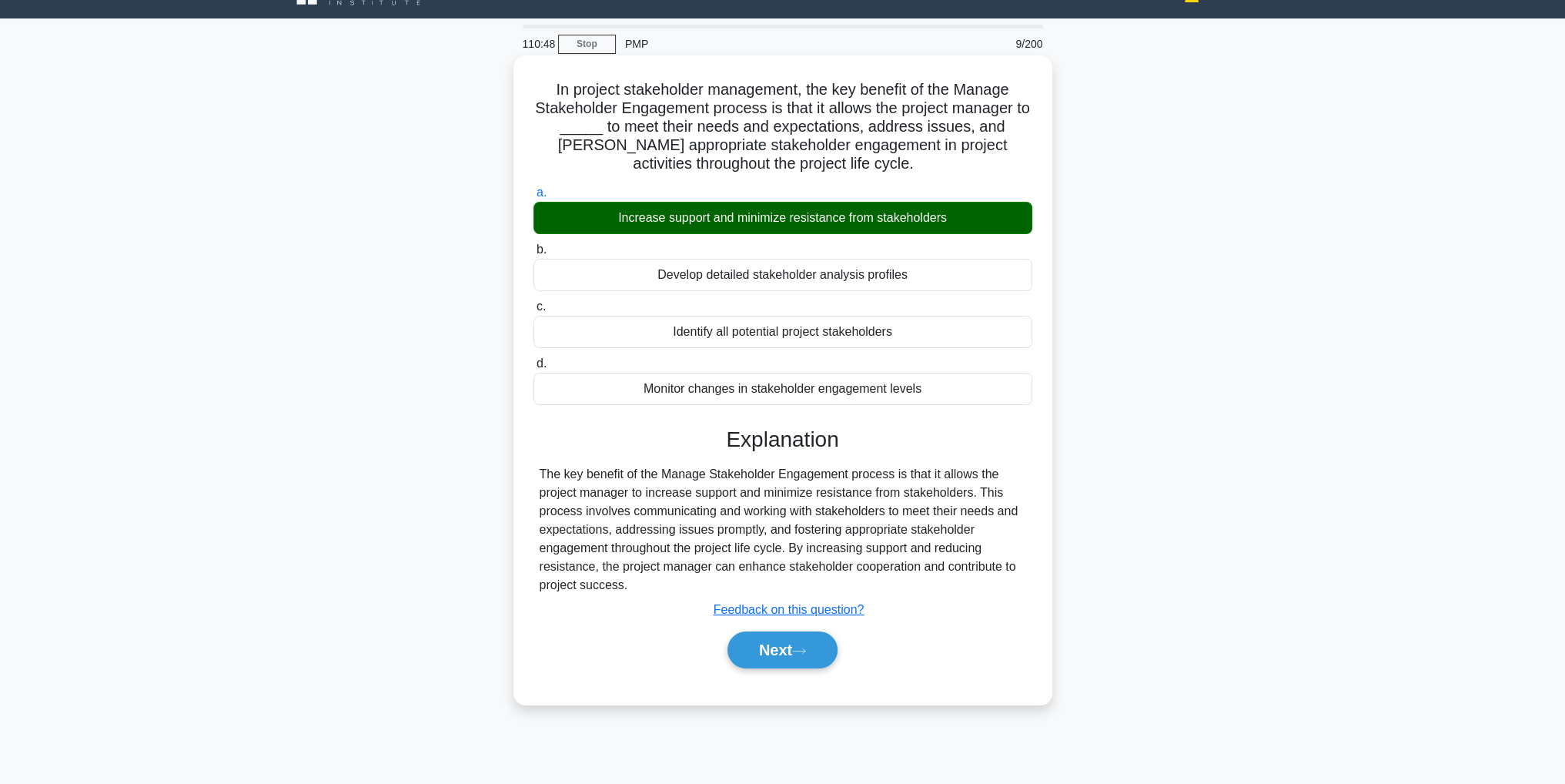
scroll to position [49, 0]
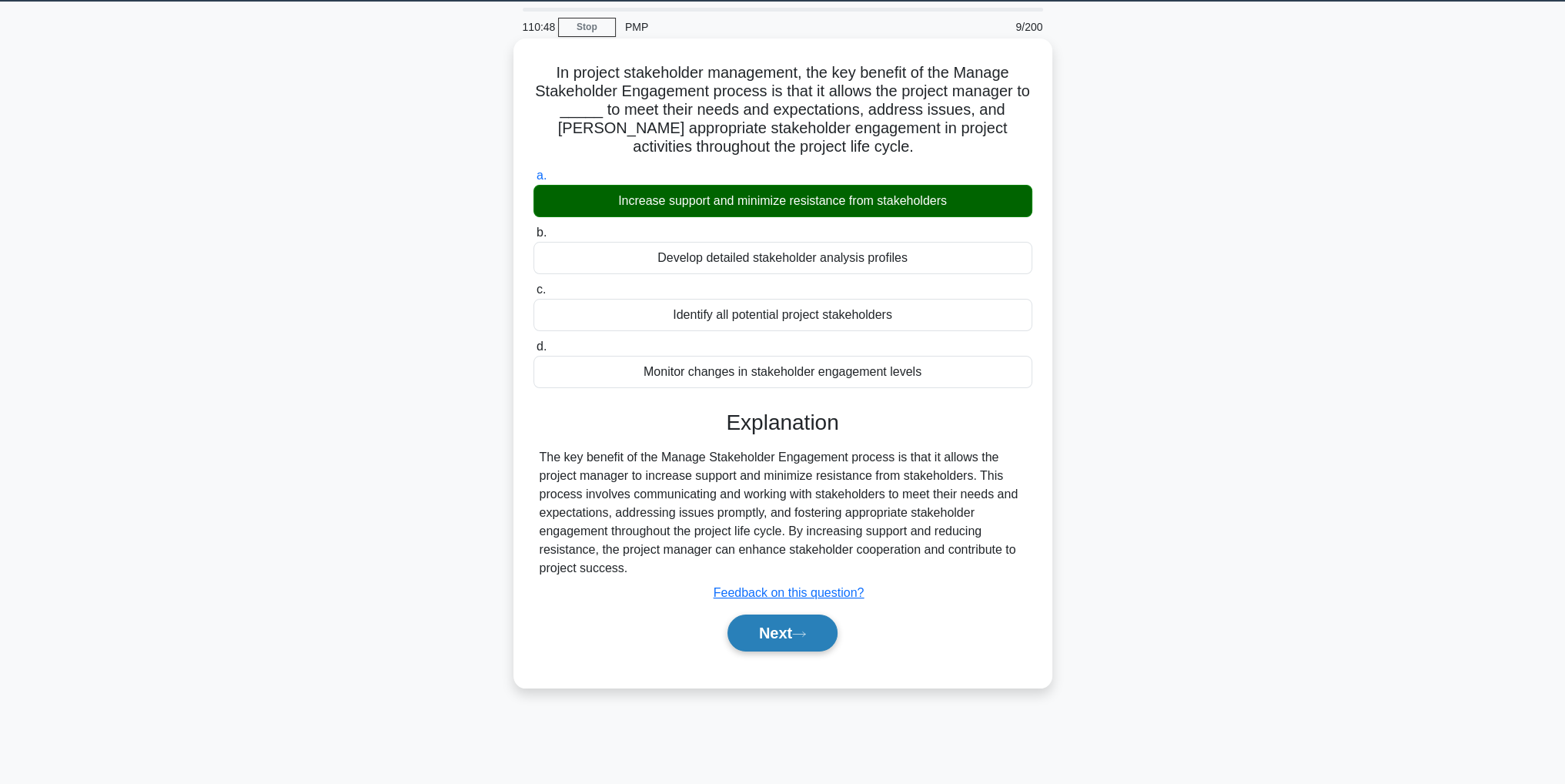
click at [762, 629] on button "Next" at bounding box center [782, 633] width 110 height 37
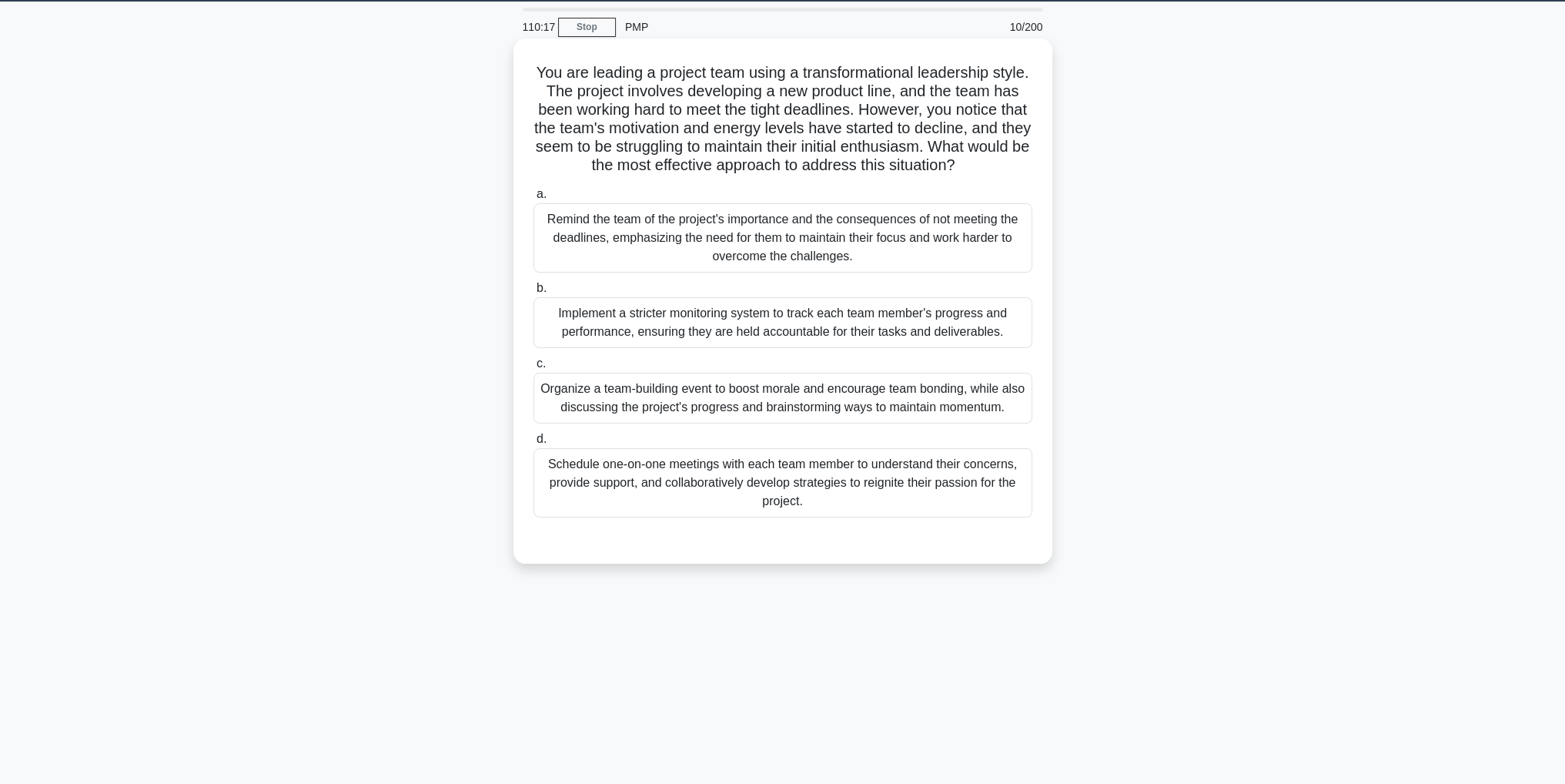
click at [741, 492] on div "Schedule one-on-one meetings with each team member to understand their concerns…" at bounding box center [783, 483] width 499 height 70
click at [534, 444] on input "d. Schedule one-on-one meetings with each team member to understand their conce…" at bounding box center [534, 439] width 0 height 10
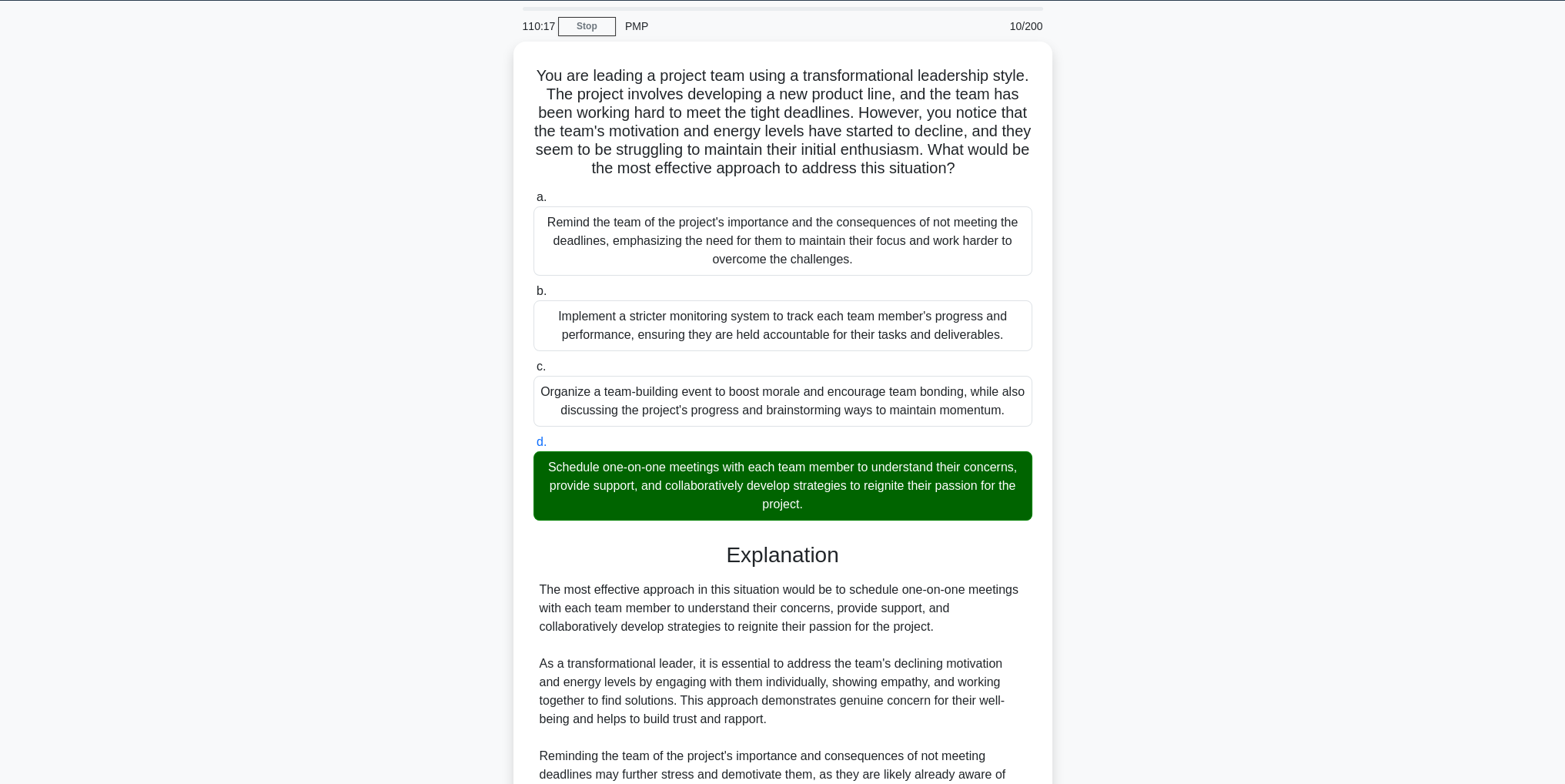
scroll to position [405, 0]
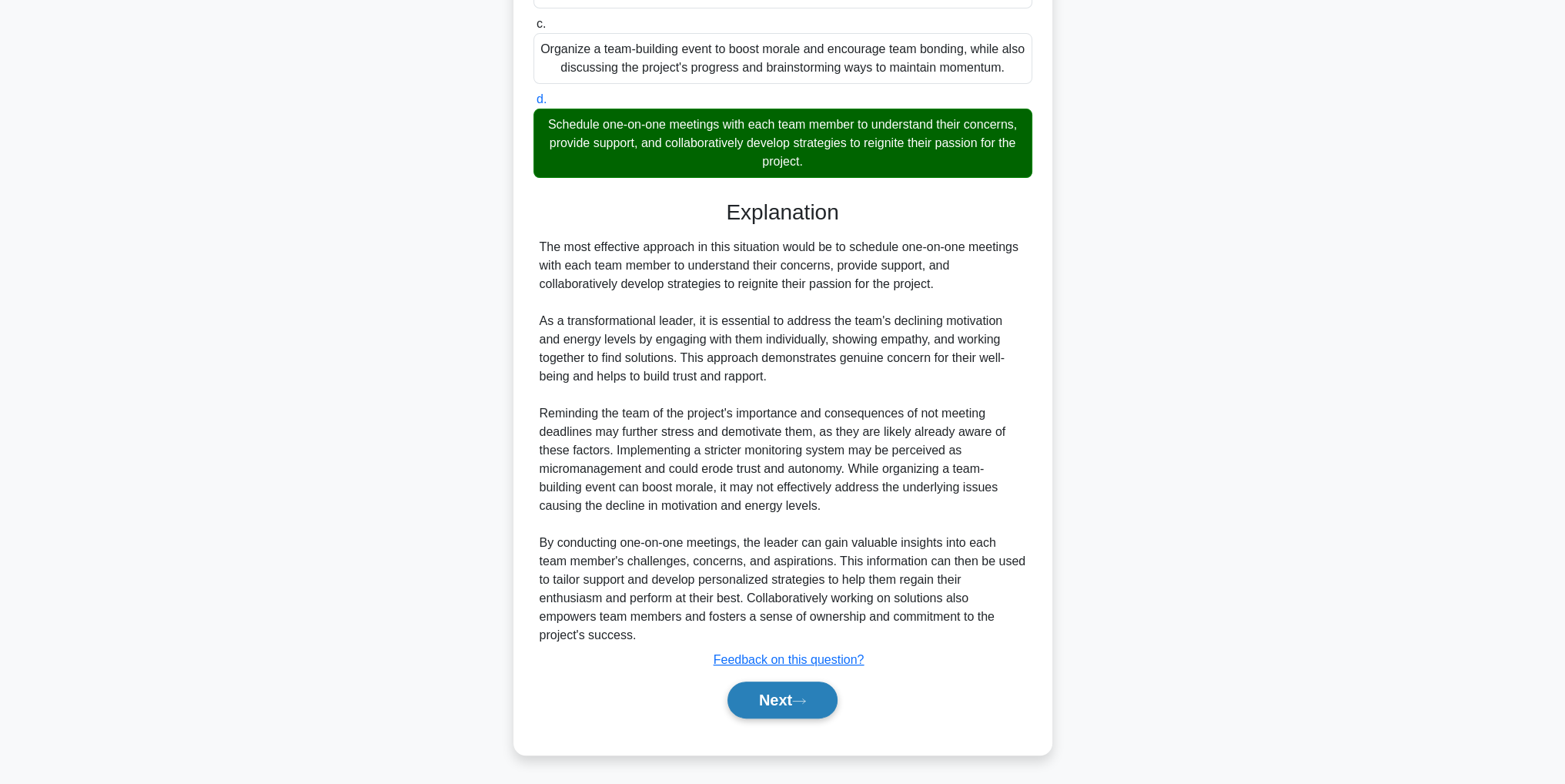
click at [792, 690] on button "Next" at bounding box center [782, 700] width 110 height 37
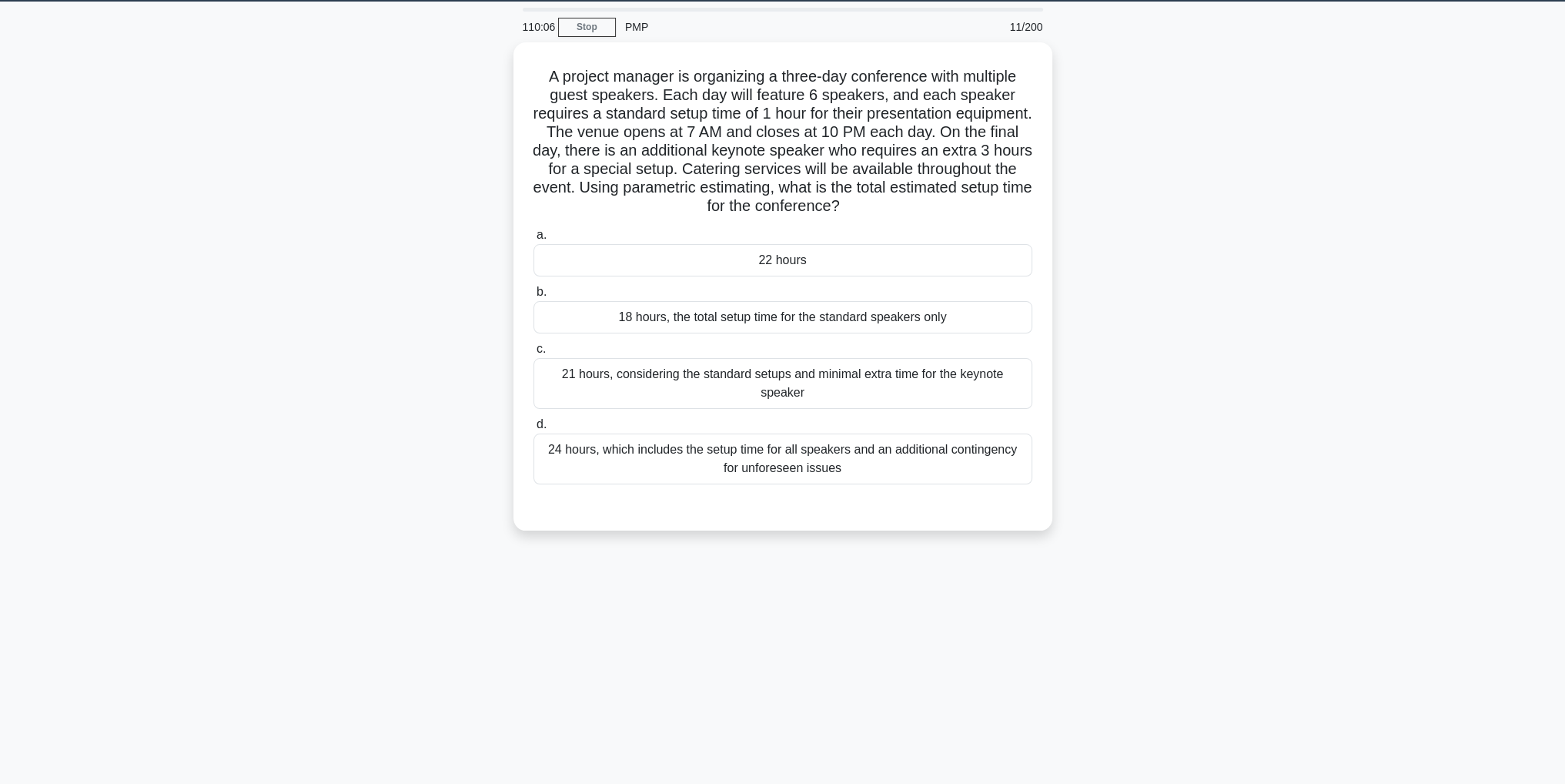
scroll to position [49, 0]
click at [870, 398] on div "21 hours, considering the standard setups and minimal extra time for the keynot…" at bounding box center [783, 379] width 499 height 51
click at [534, 350] on input "c. 21 hours, considering the standard setups and minimal extra time for the key…" at bounding box center [534, 345] width 0 height 10
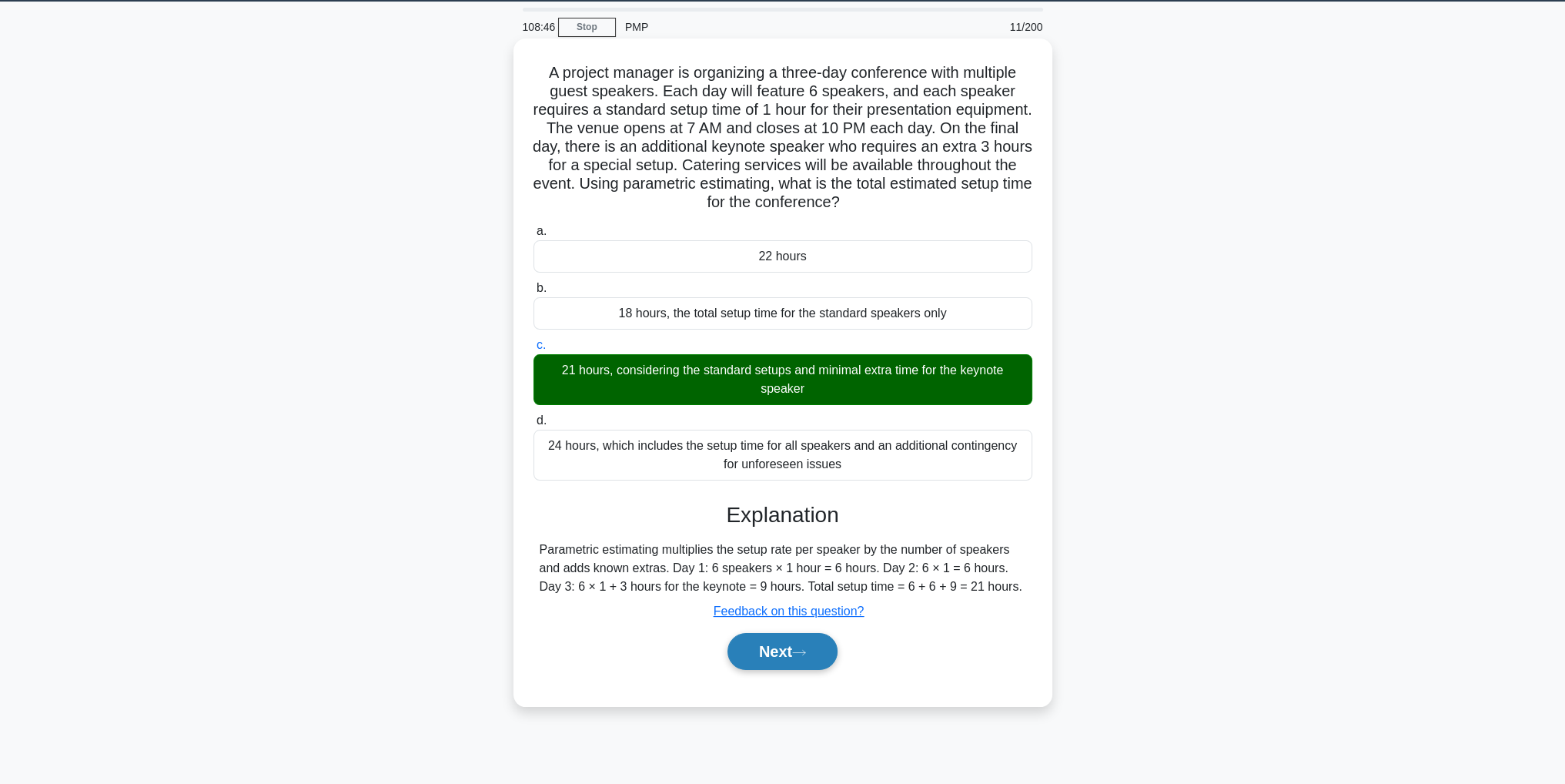
click at [806, 648] on icon at bounding box center [799, 652] width 14 height 8
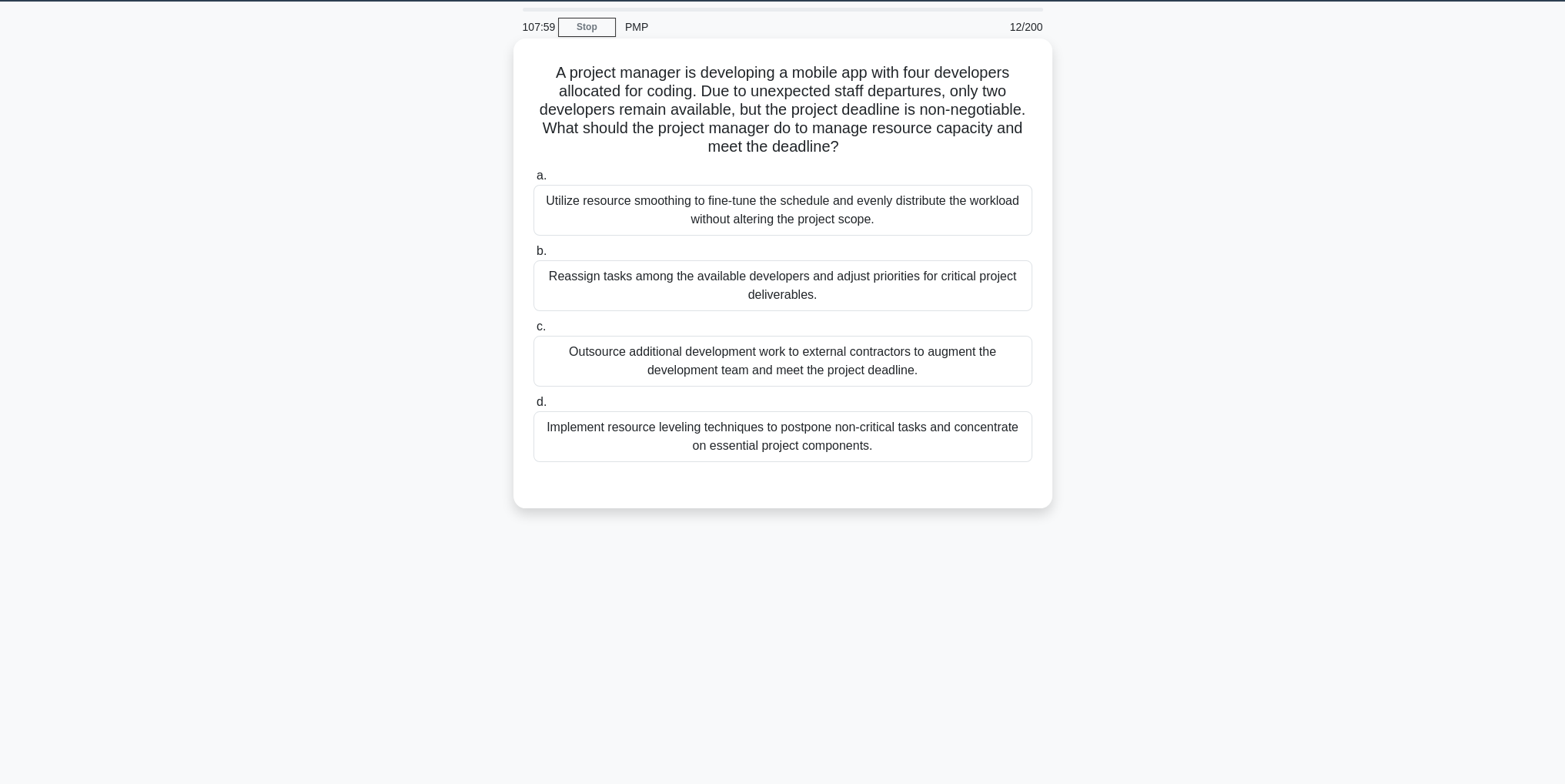
click at [997, 429] on div "Implement resource leveling techniques to postpone non-critical tasks and conce…" at bounding box center [783, 436] width 499 height 51
click at [534, 407] on input "d. Implement resource leveling techniques to postpone non-critical tasks and co…" at bounding box center [534, 402] width 0 height 10
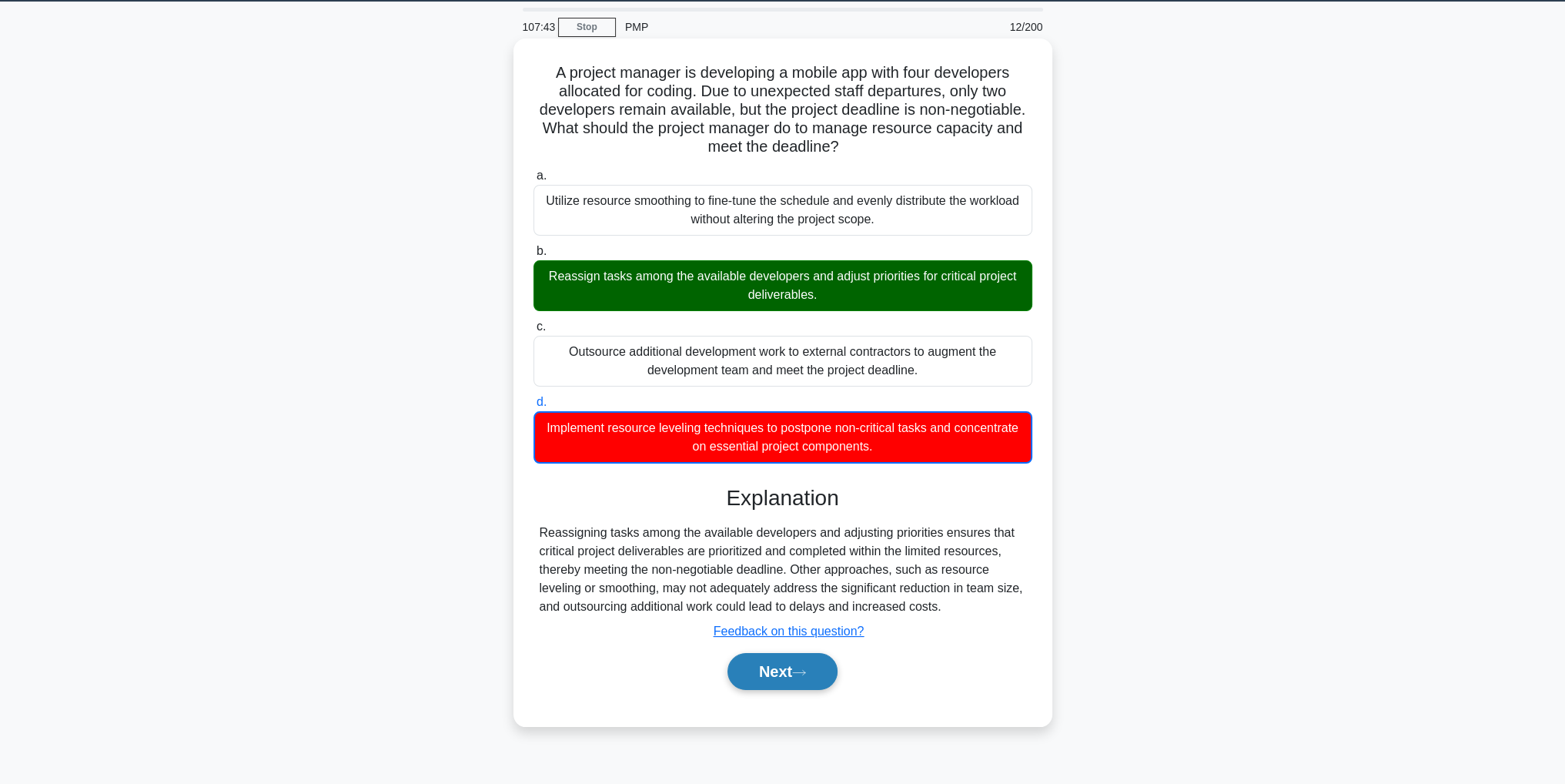
click at [816, 663] on button "Next" at bounding box center [782, 672] width 110 height 37
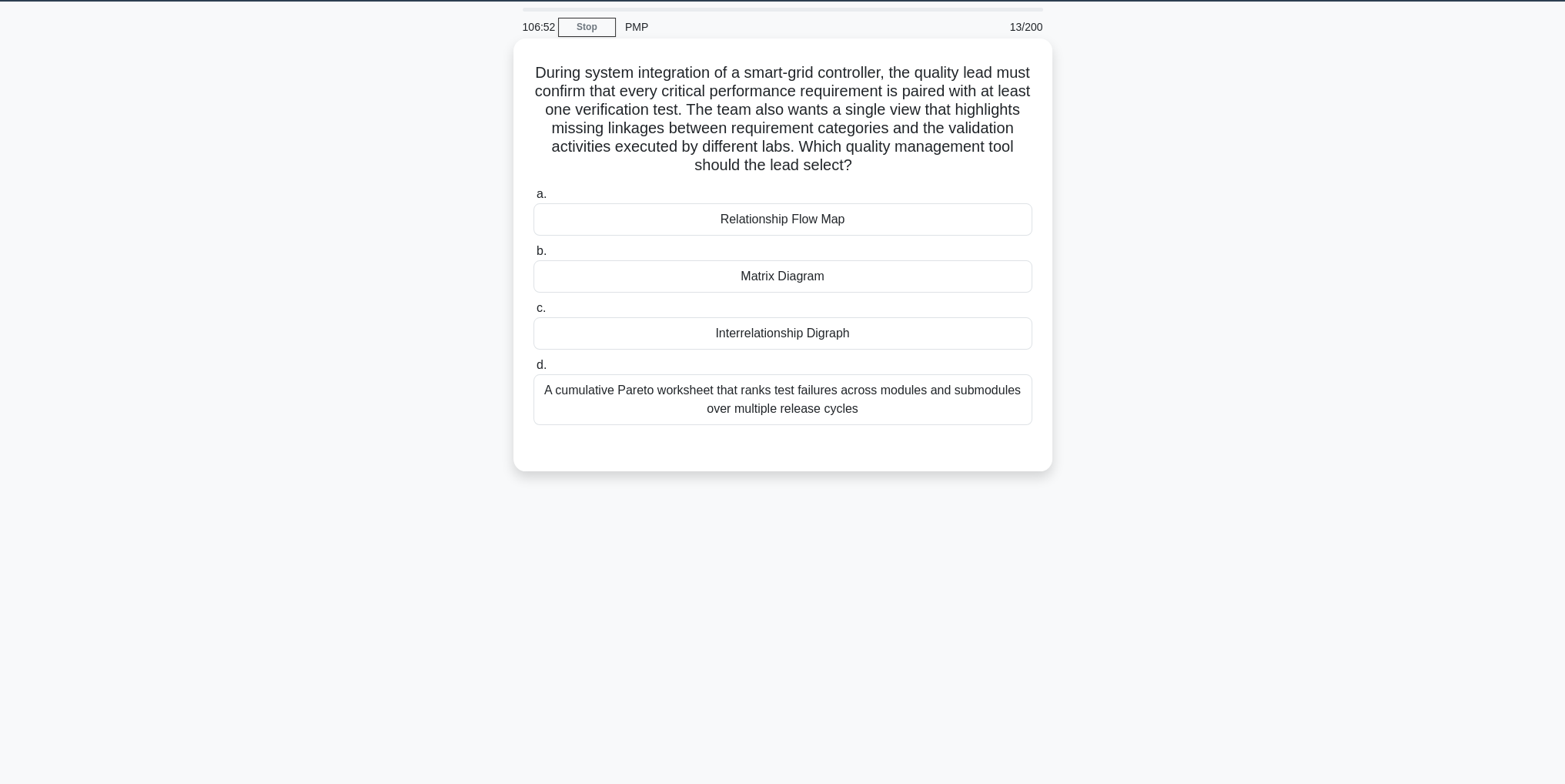
click at [936, 287] on div "Matrix Diagram" at bounding box center [783, 276] width 499 height 33
click at [534, 256] on input "b. Matrix Diagram" at bounding box center [534, 251] width 0 height 10
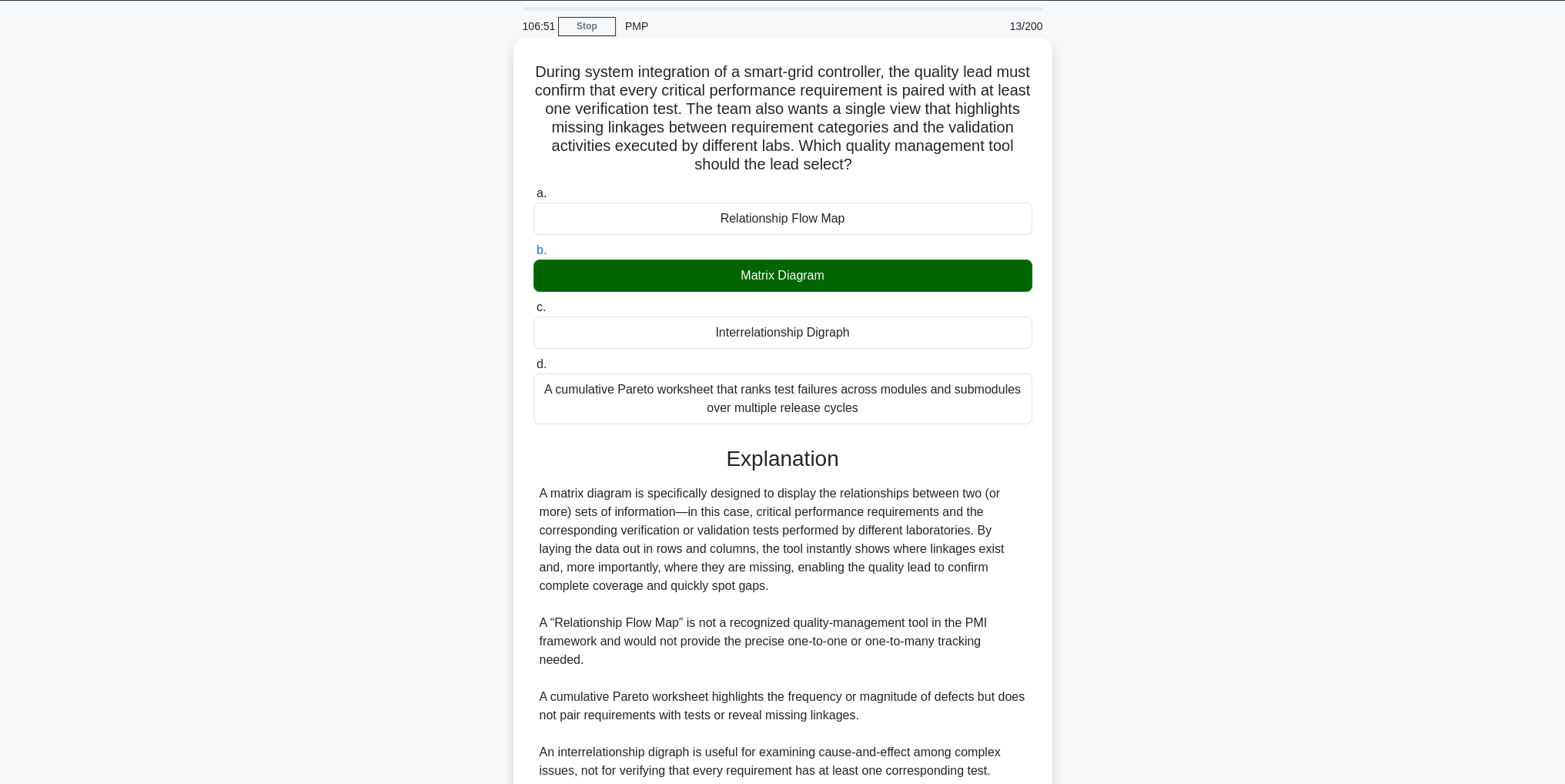
scroll to position [183, 0]
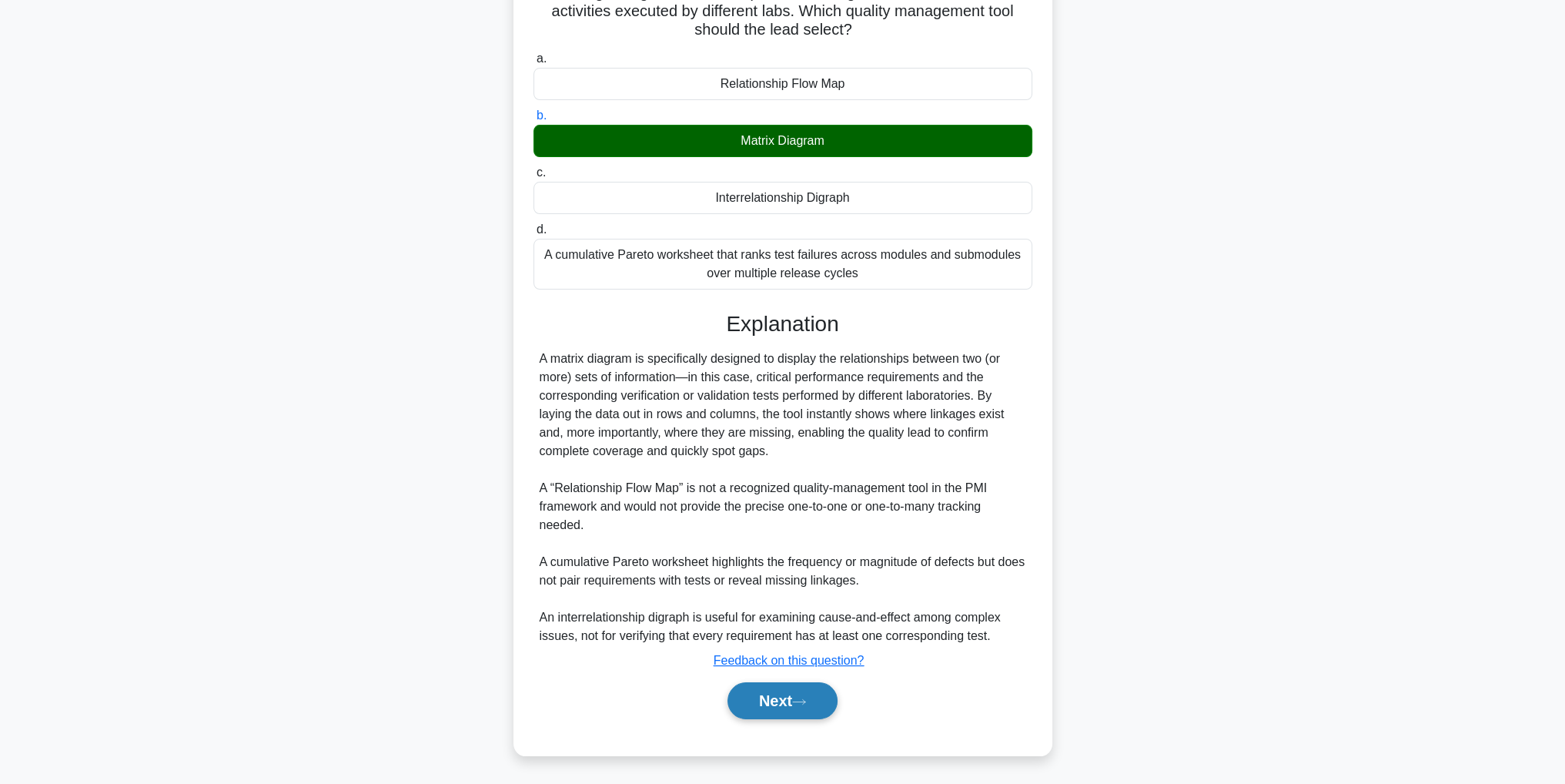
click at [804, 694] on button "Next" at bounding box center [782, 700] width 110 height 37
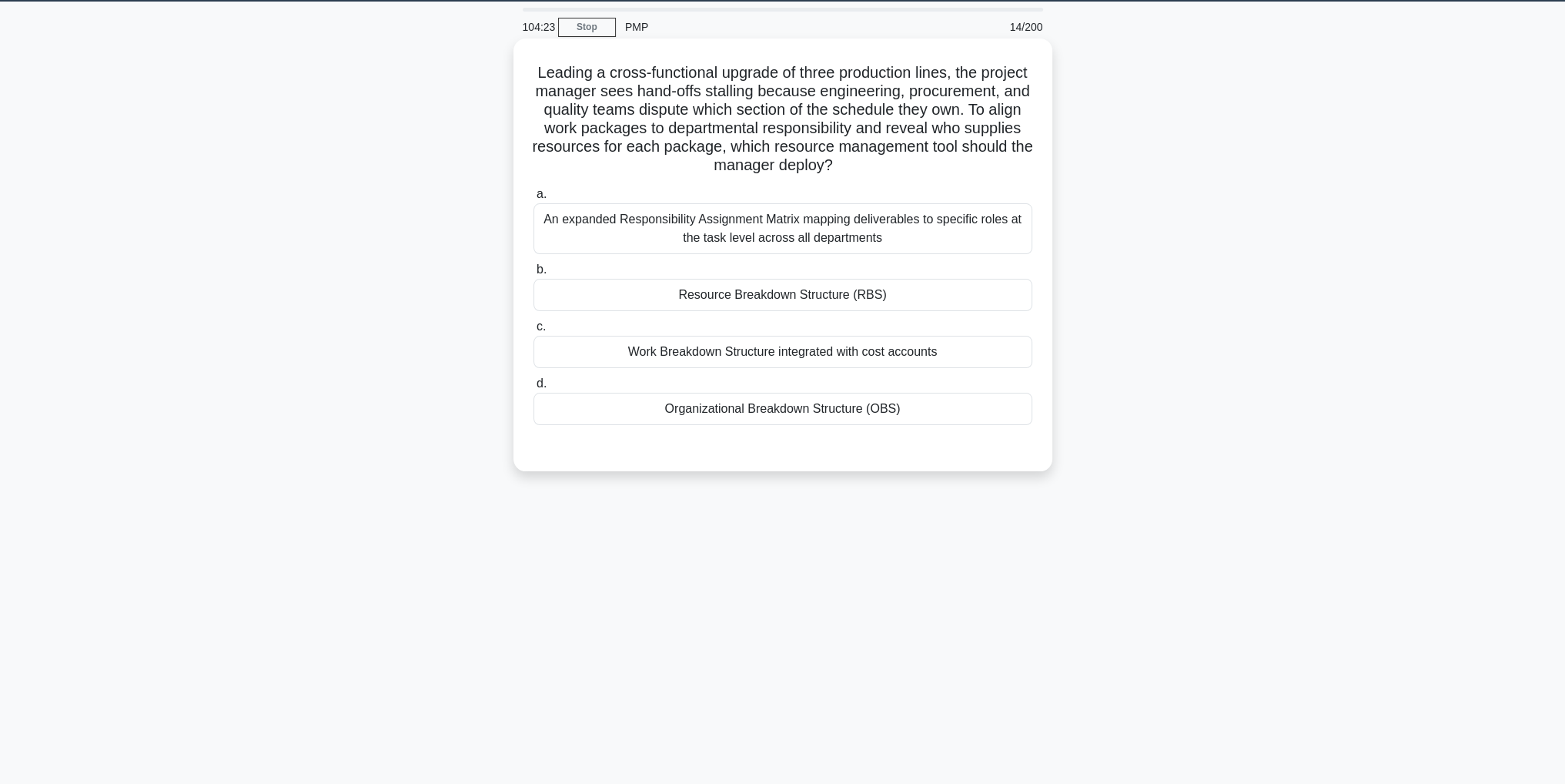
click at [970, 235] on div "An expanded Responsibility Assignment Matrix mapping deliverables to specific r…" at bounding box center [783, 228] width 499 height 51
click at [534, 200] on input "a. An expanded Responsibility Assignment Matrix mapping deliverables to specifi…" at bounding box center [534, 195] width 0 height 10
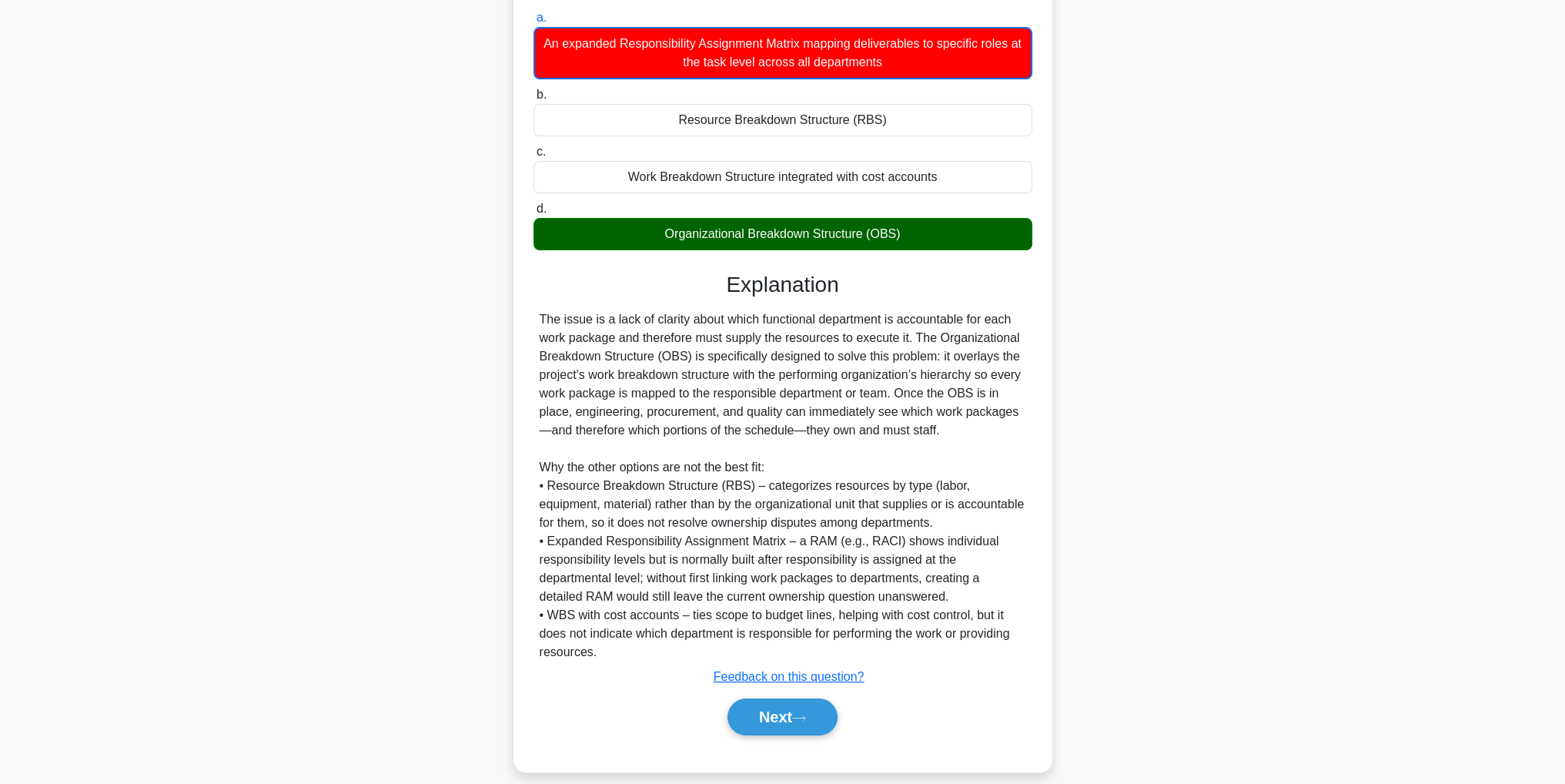
scroll to position [240, 0]
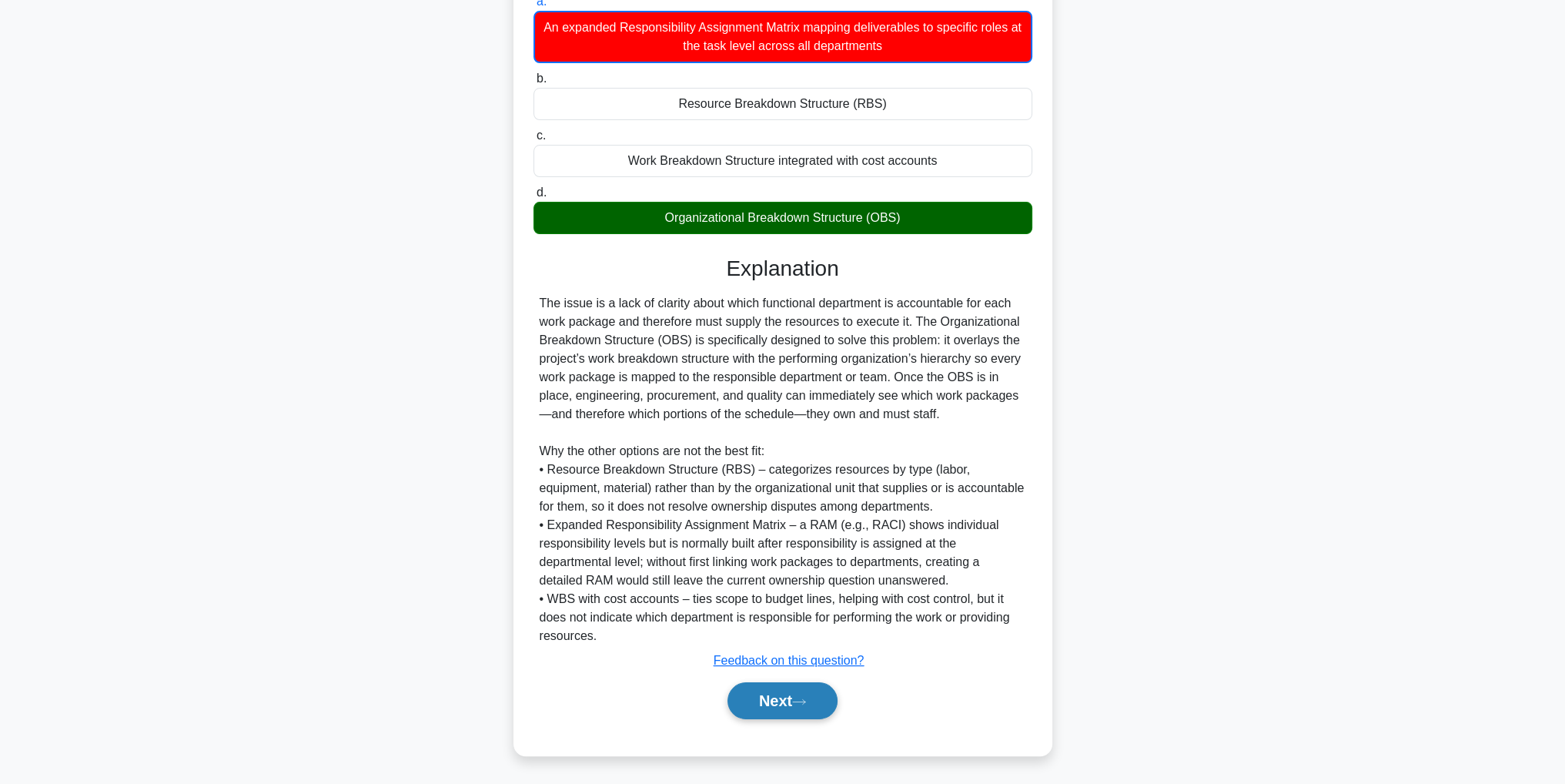
click at [809, 693] on button "Next" at bounding box center [782, 700] width 110 height 37
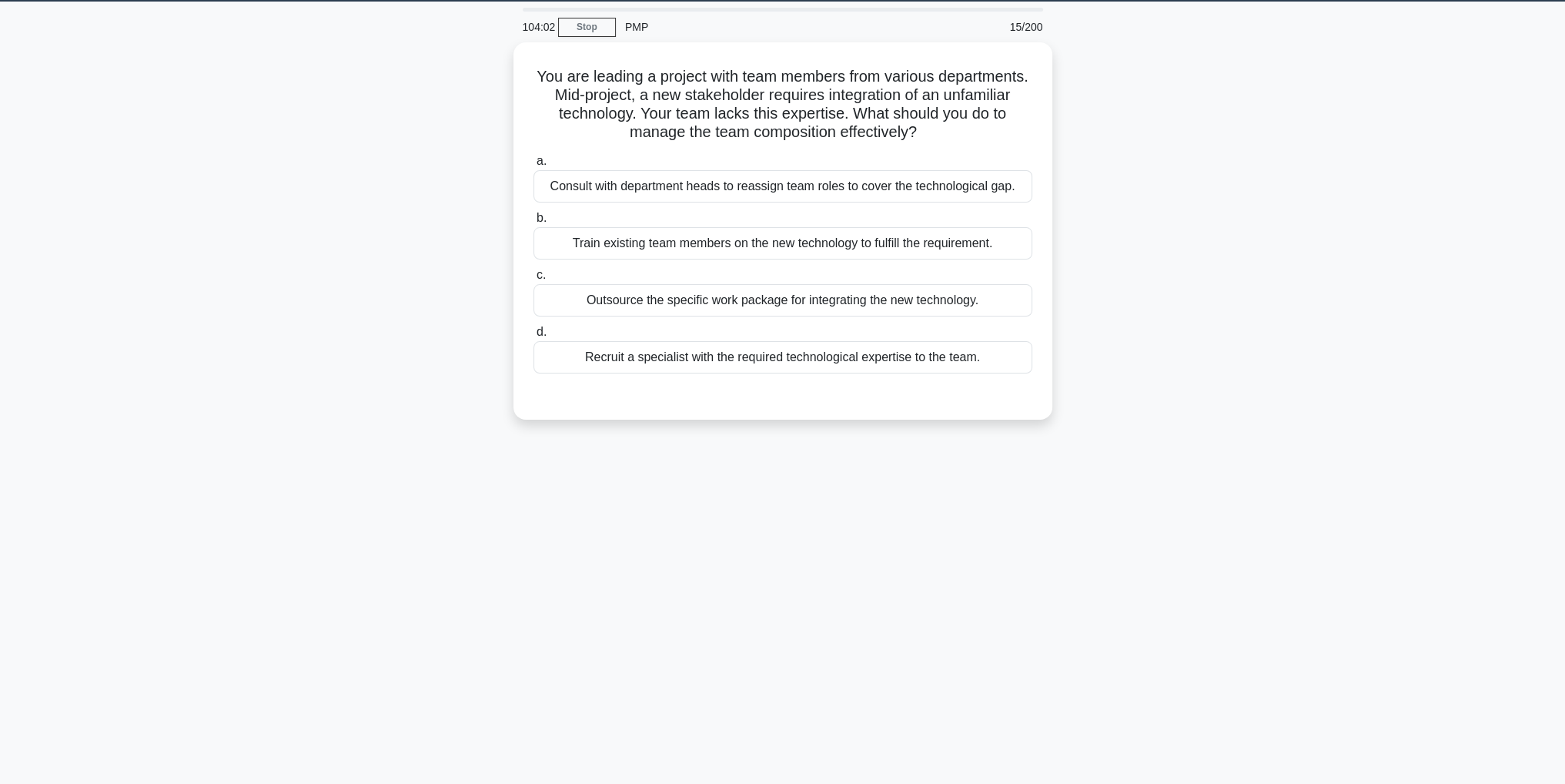
scroll to position [49, 0]
click at [813, 290] on div "Outsource the specific work package for integrating the new technology." at bounding box center [783, 296] width 499 height 33
click at [534, 276] on input "c. Outsource the specific work package for integrating the new technology." at bounding box center [534, 271] width 0 height 10
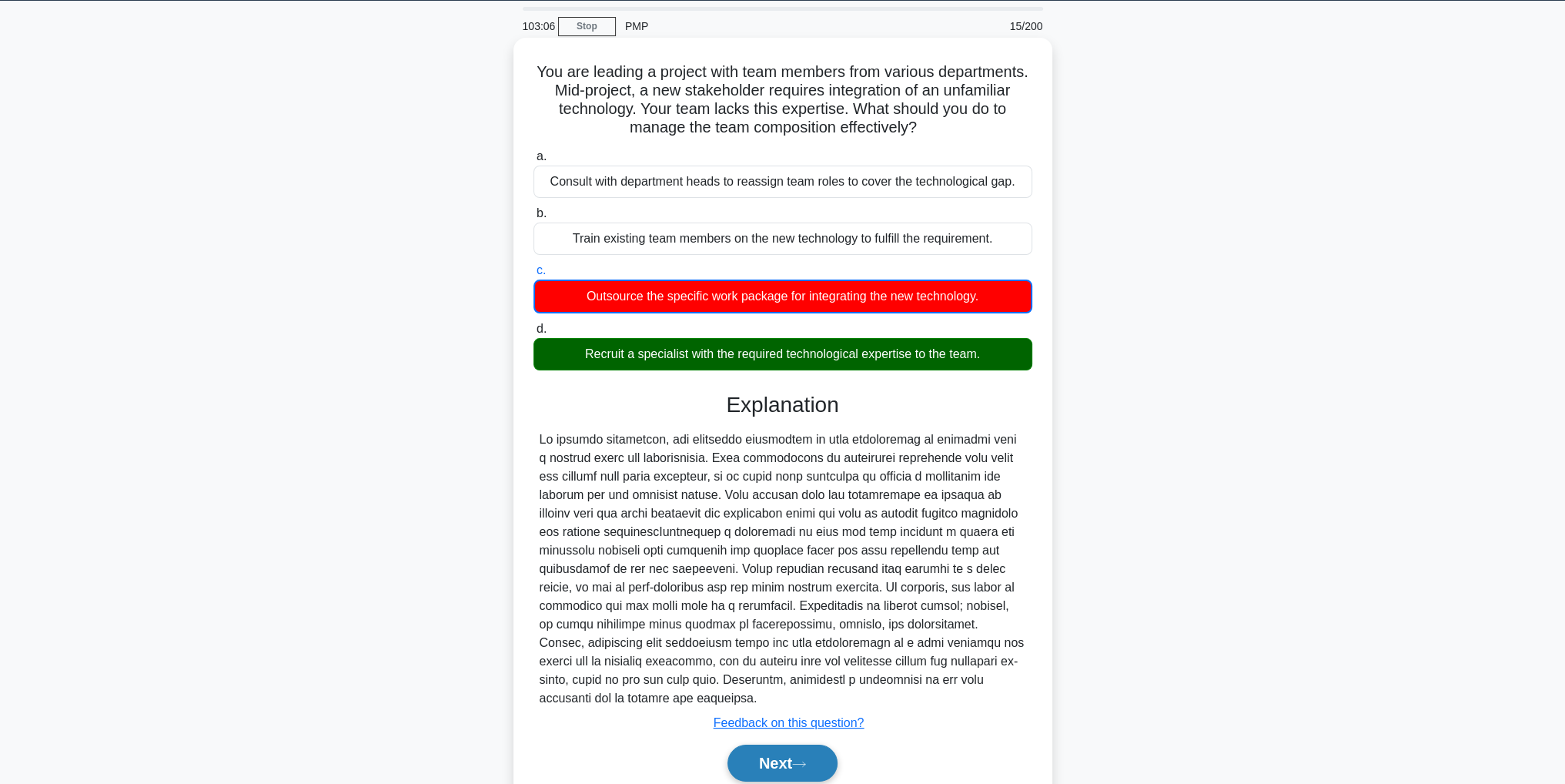
click at [798, 761] on icon at bounding box center [799, 764] width 14 height 8
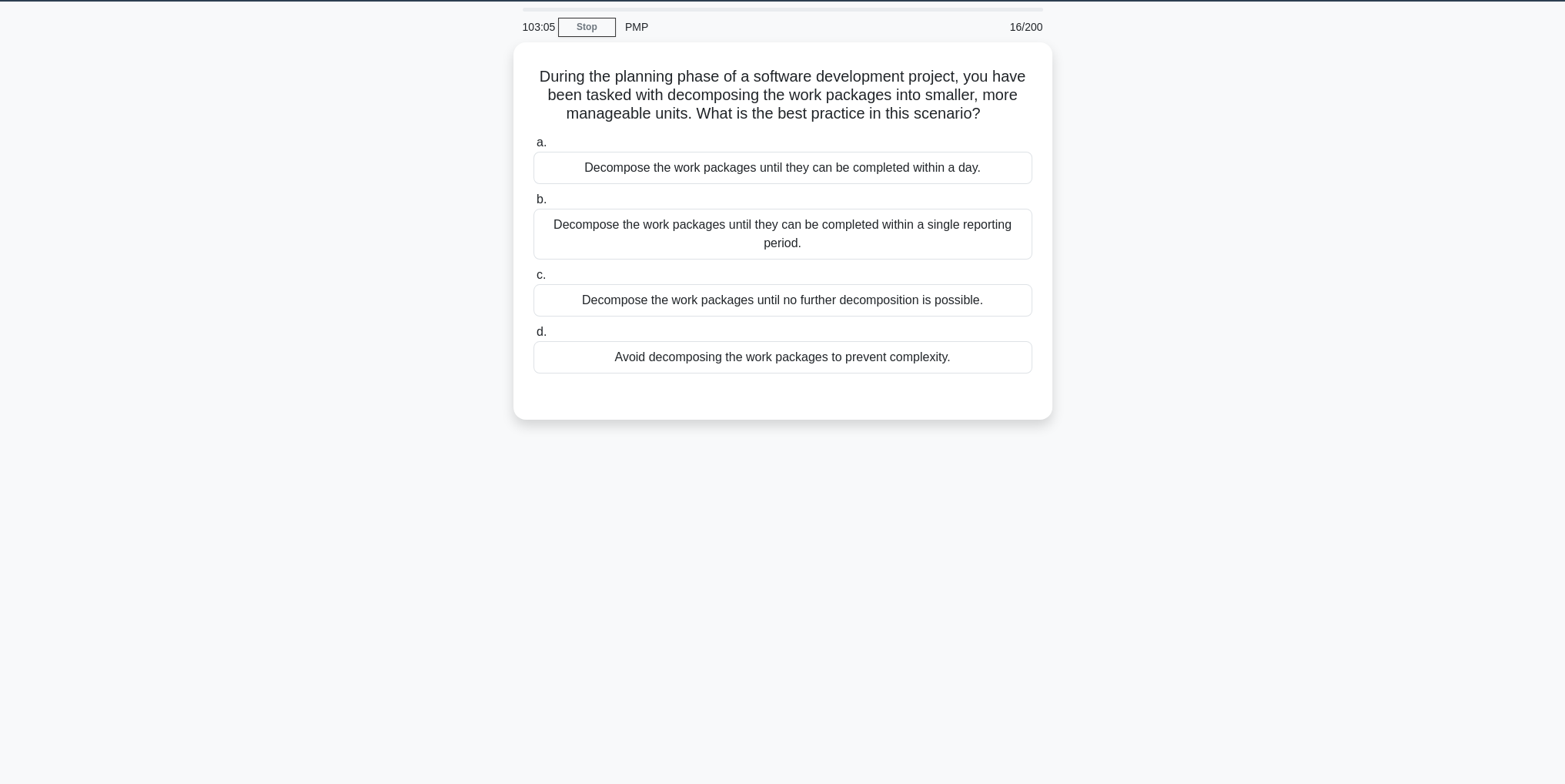
scroll to position [0, 0]
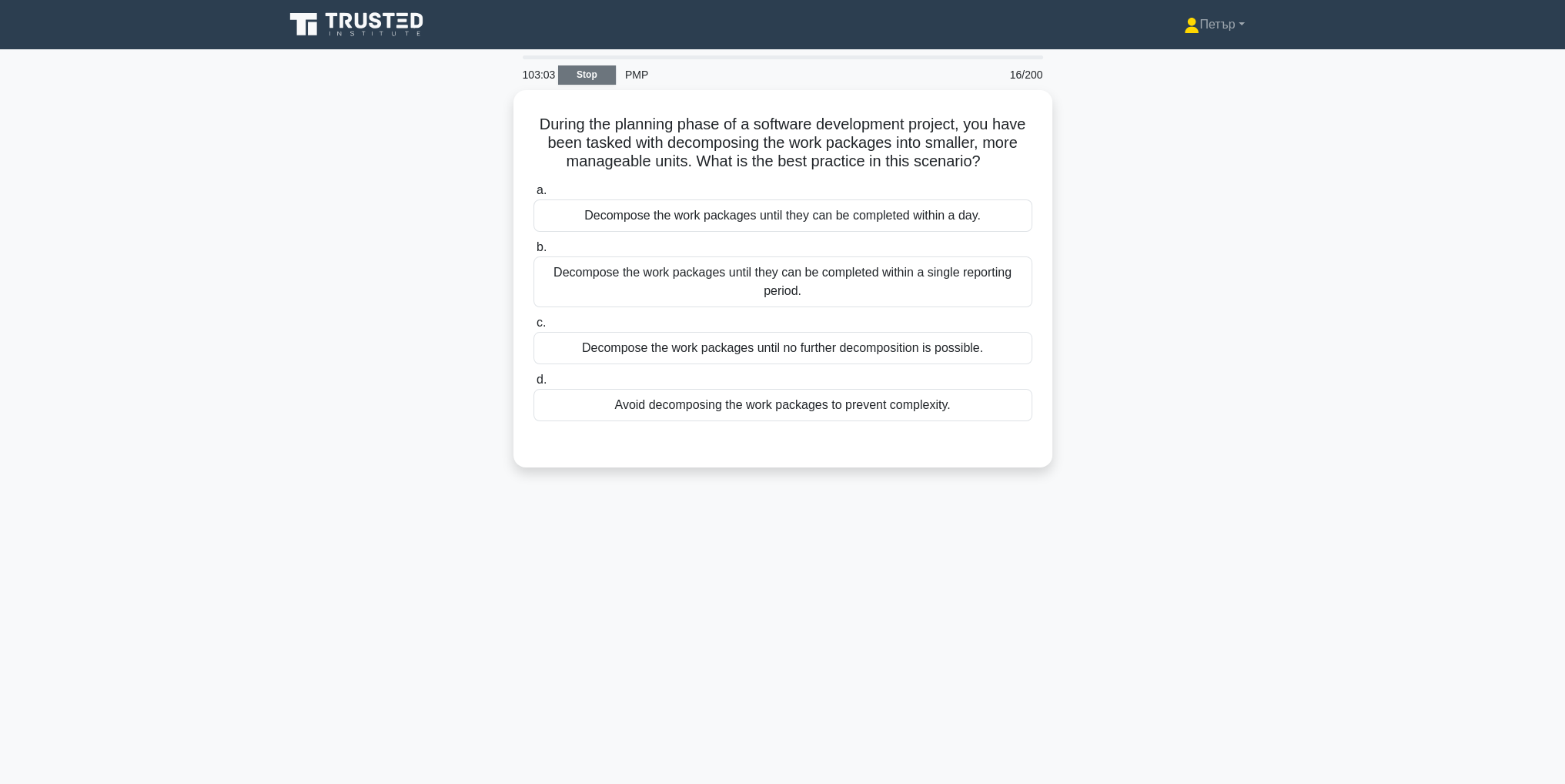
click at [592, 68] on link "Stop" at bounding box center [587, 75] width 58 height 19
